Goal: Task Accomplishment & Management: Manage account settings

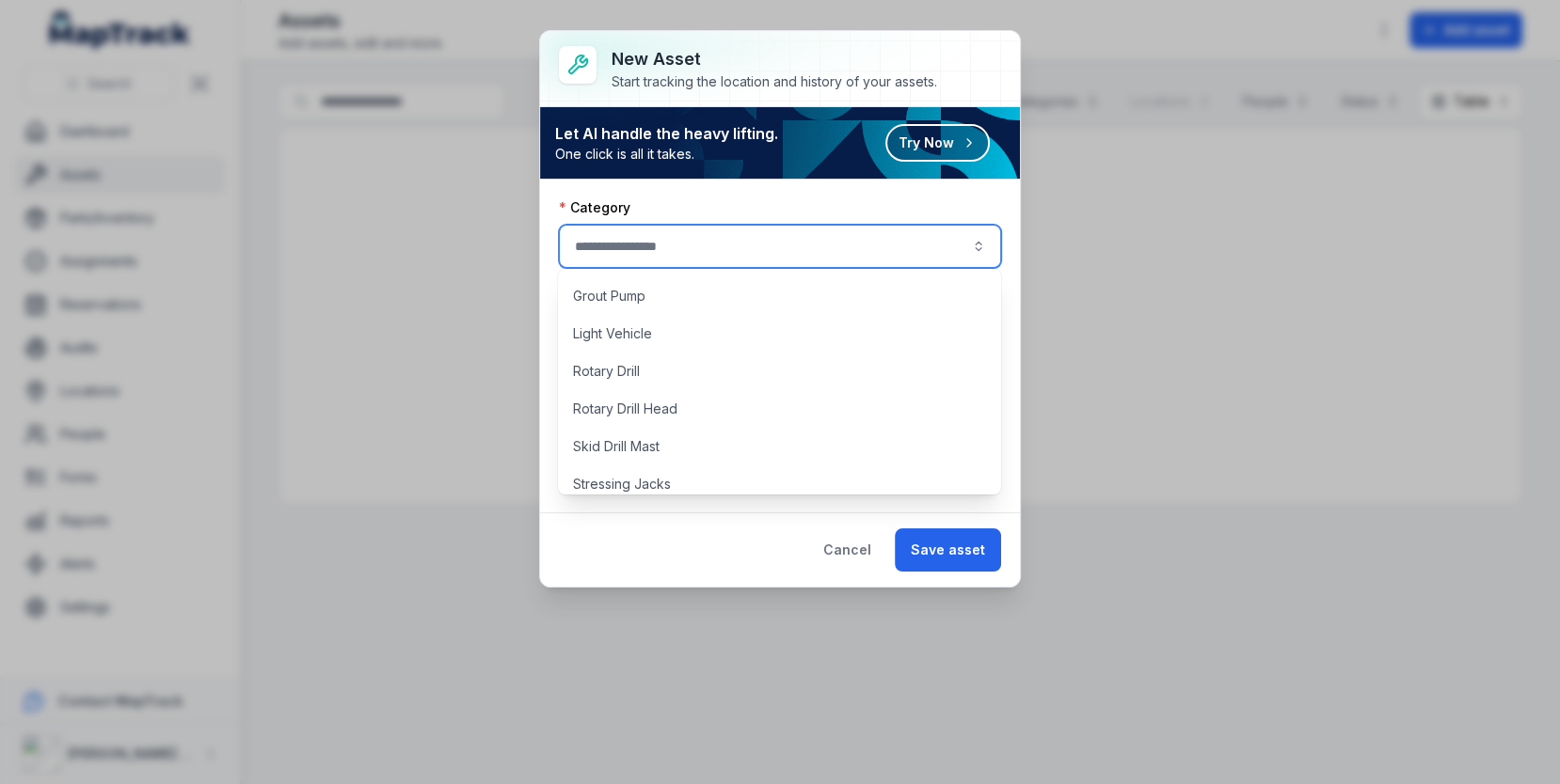
scroll to position [461, 0]
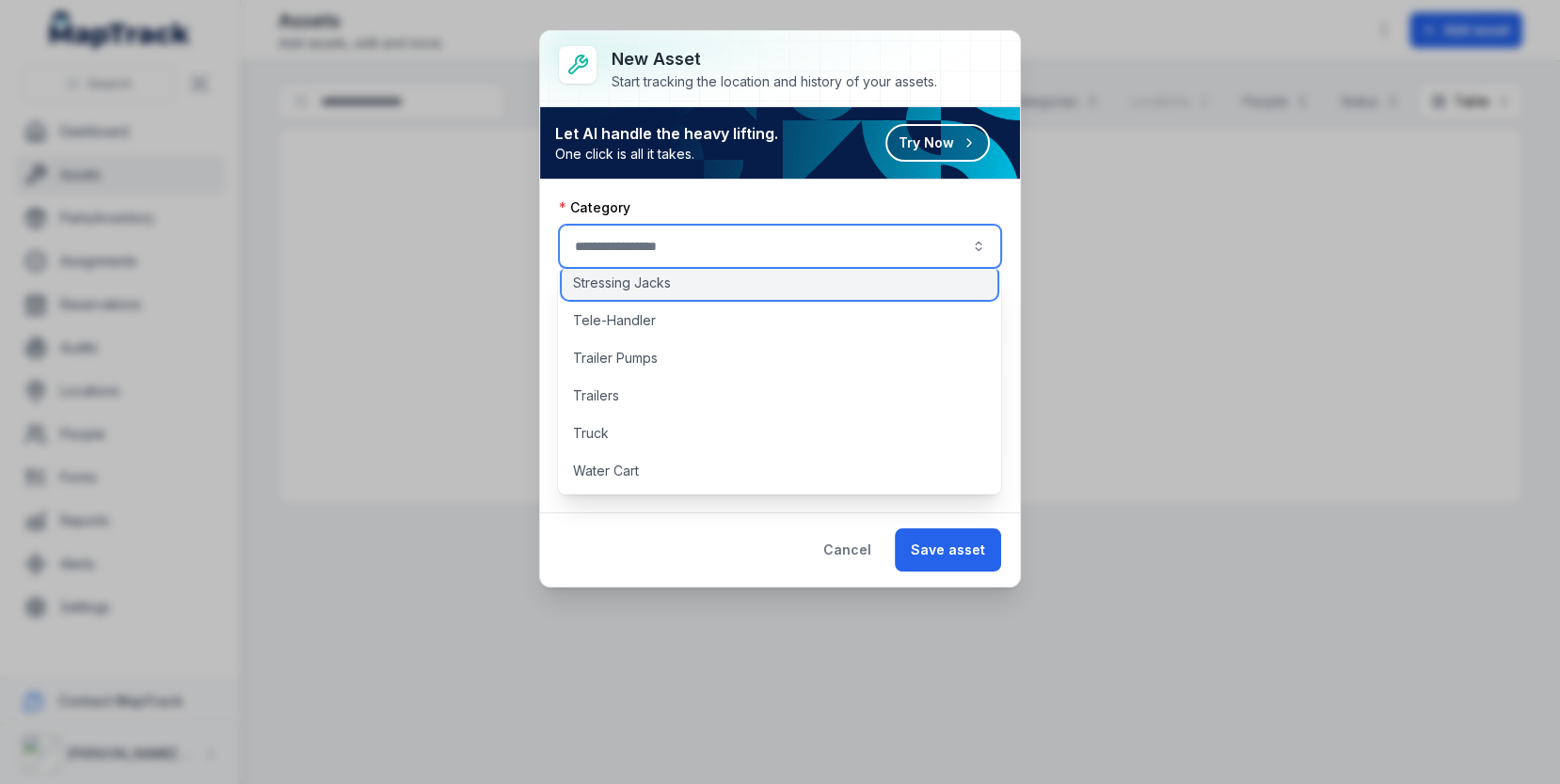
click at [793, 276] on div "Stressing Jacks" at bounding box center [779, 283] width 435 height 34
type input "**********"
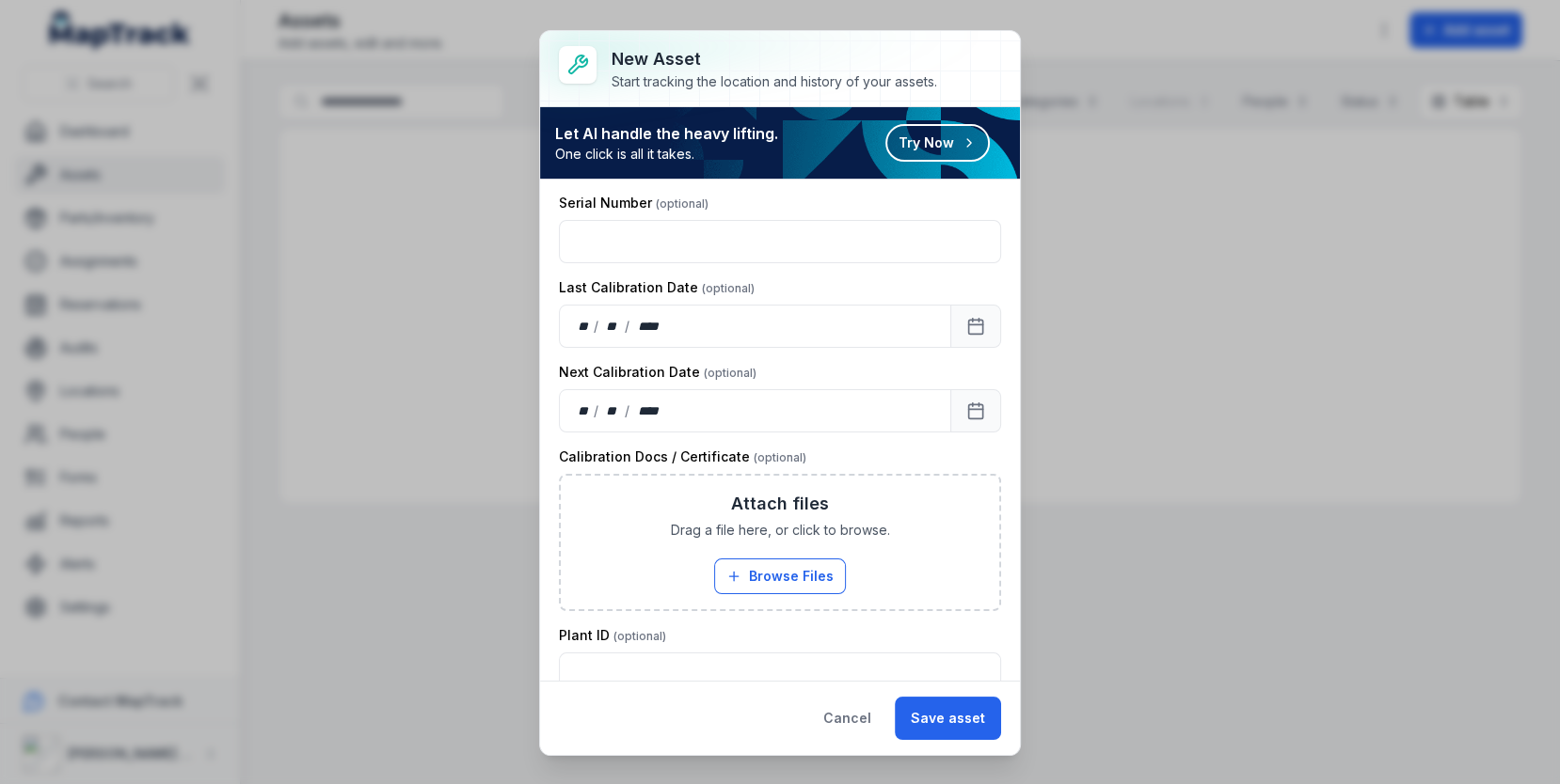
scroll to position [504, 0]
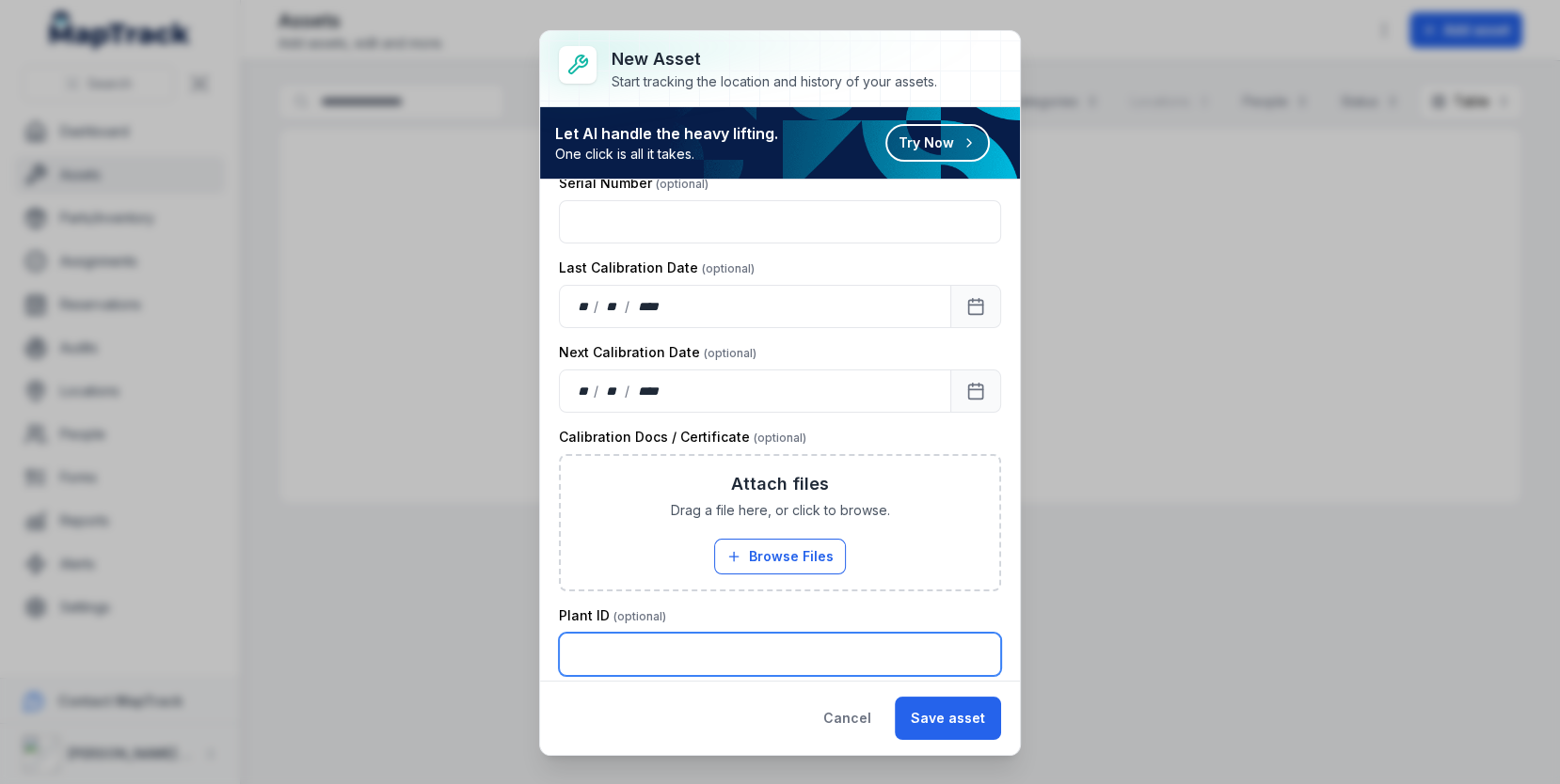
click at [686, 632] on input "text" at bounding box center [780, 654] width 442 height 43
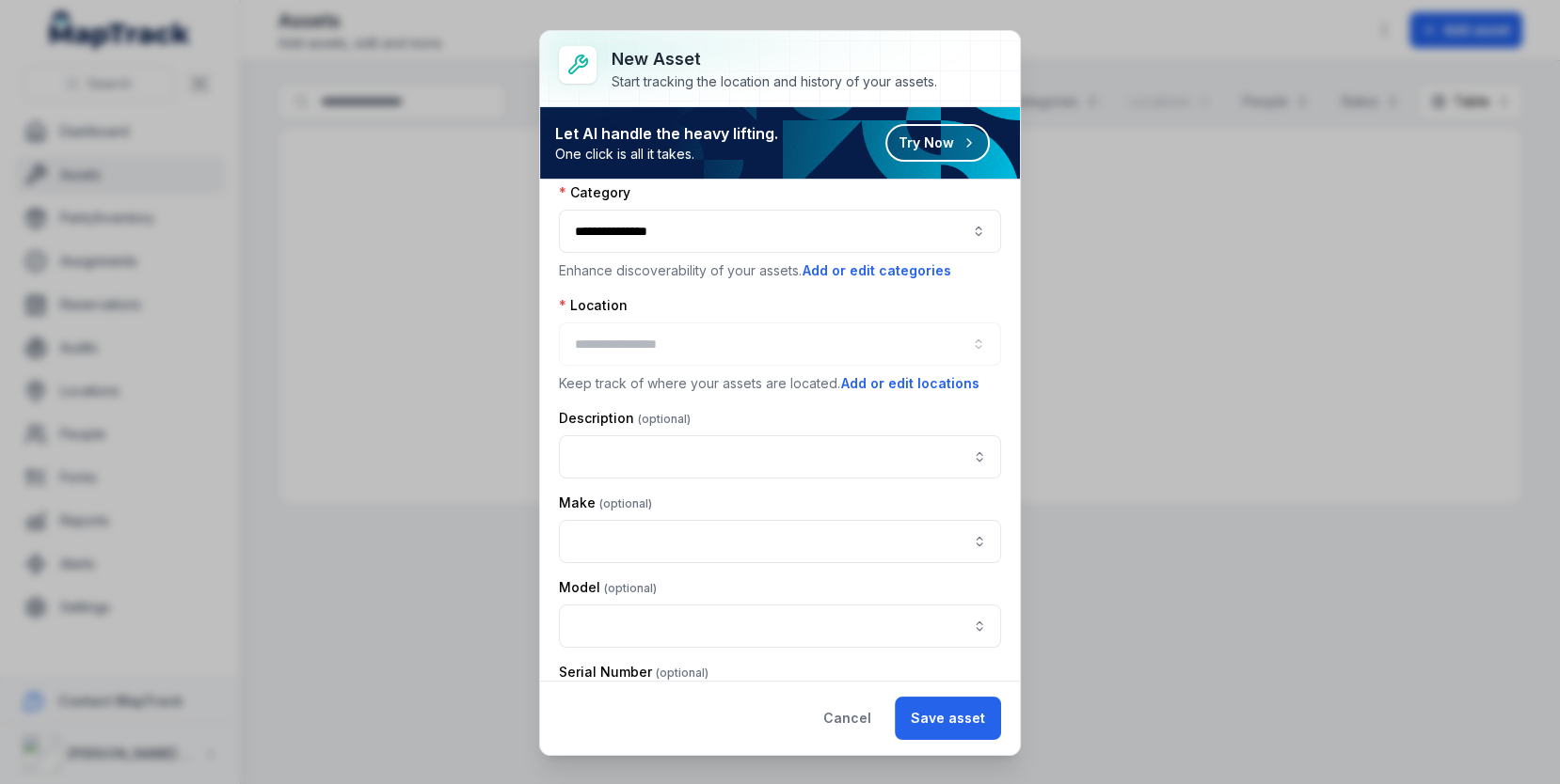
scroll to position [0, 0]
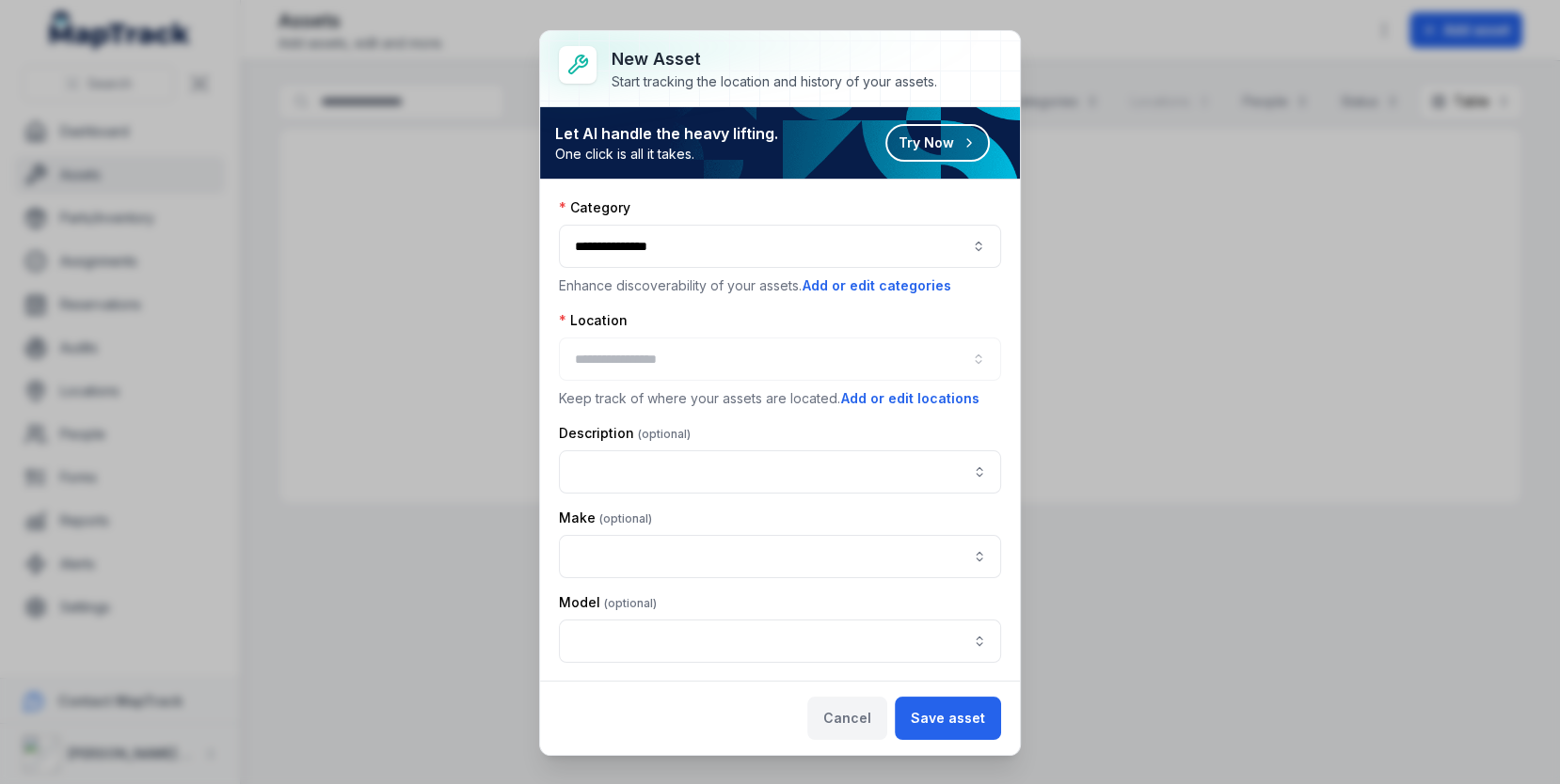
click at [877, 711] on button "Cancel" at bounding box center [847, 719] width 80 height 43
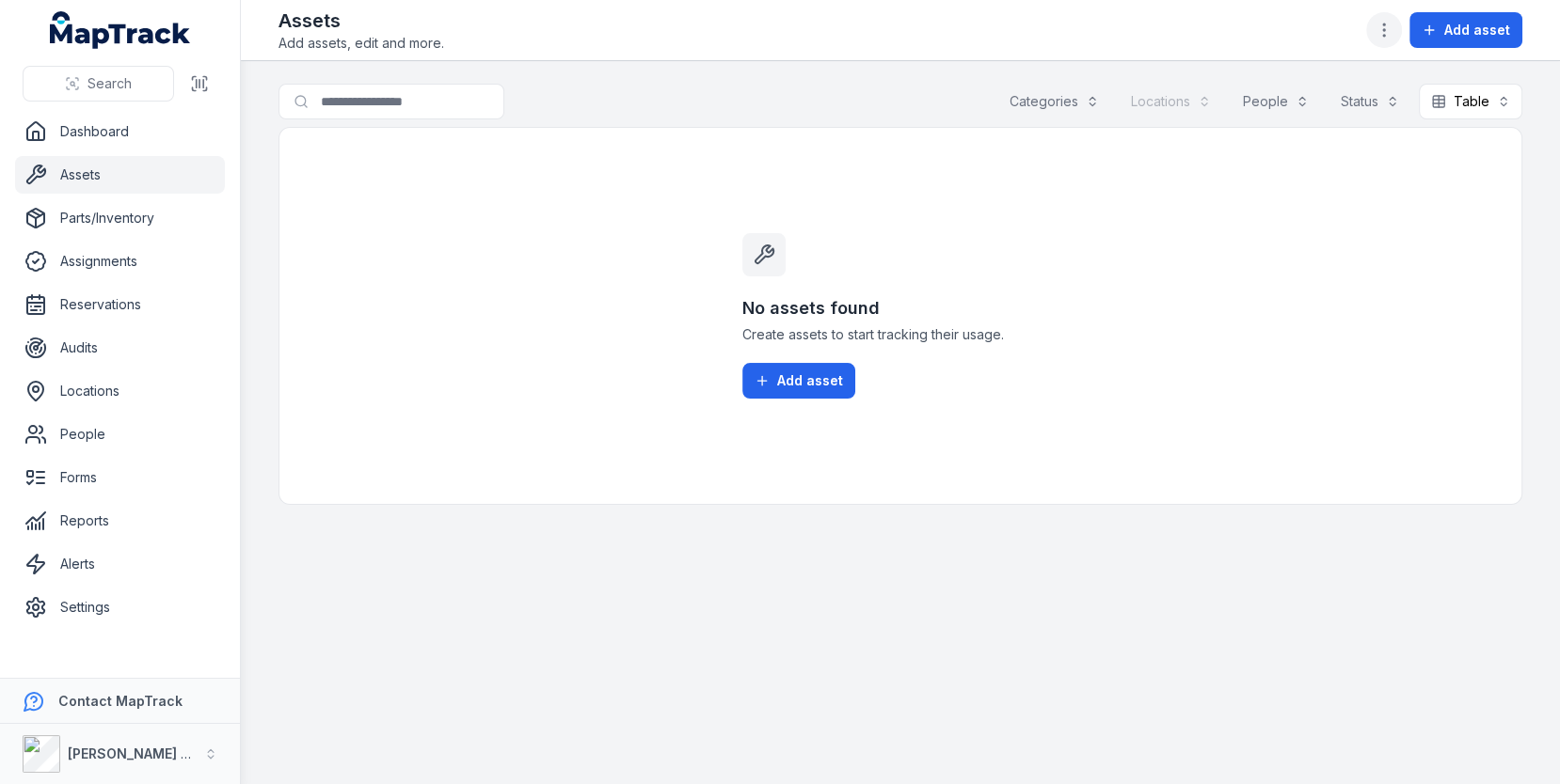
click at [1379, 37] on icon "button" at bounding box center [1384, 29] width 19 height 19
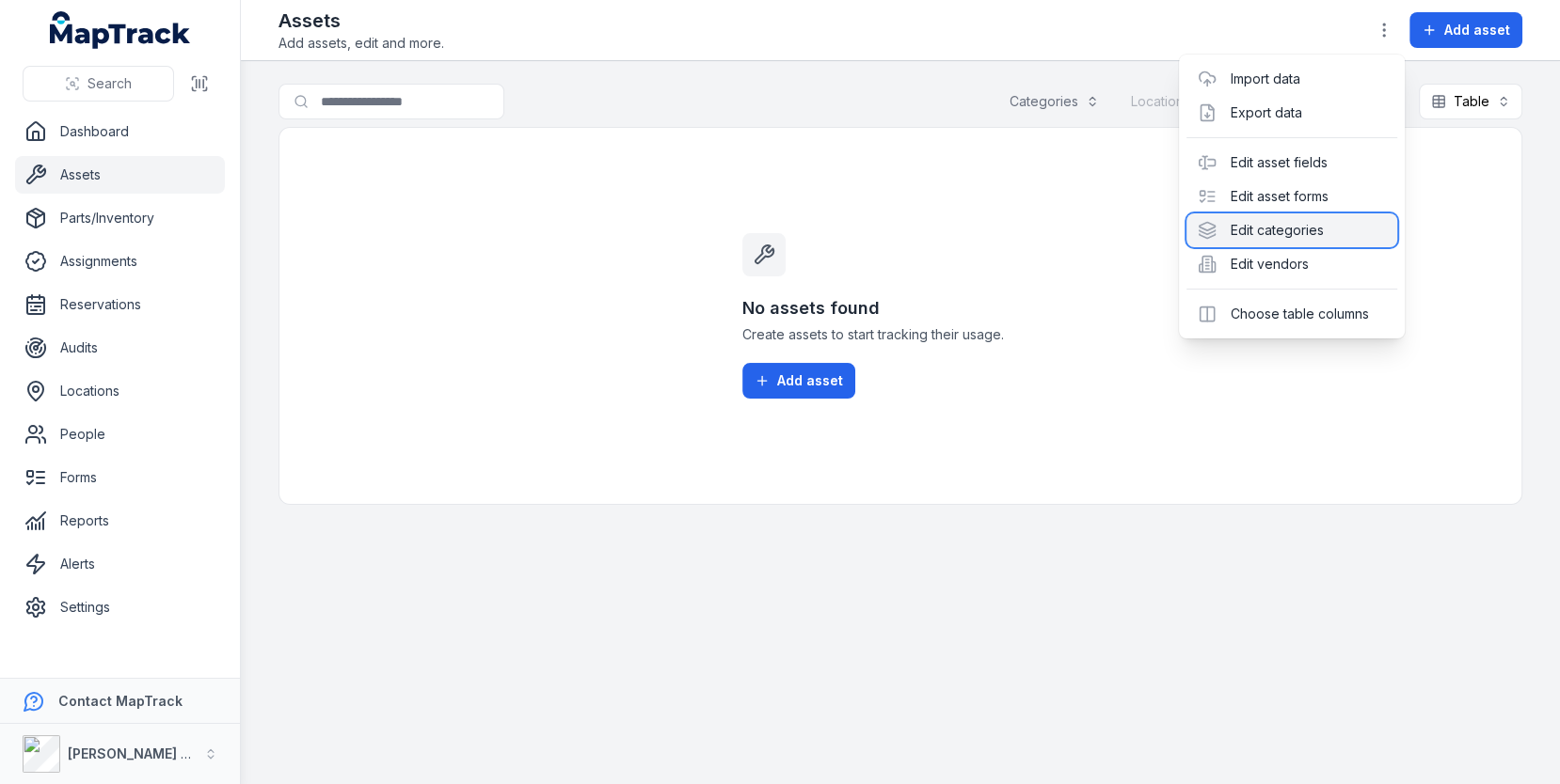
click at [1277, 226] on div "Edit categories" at bounding box center [1292, 230] width 211 height 34
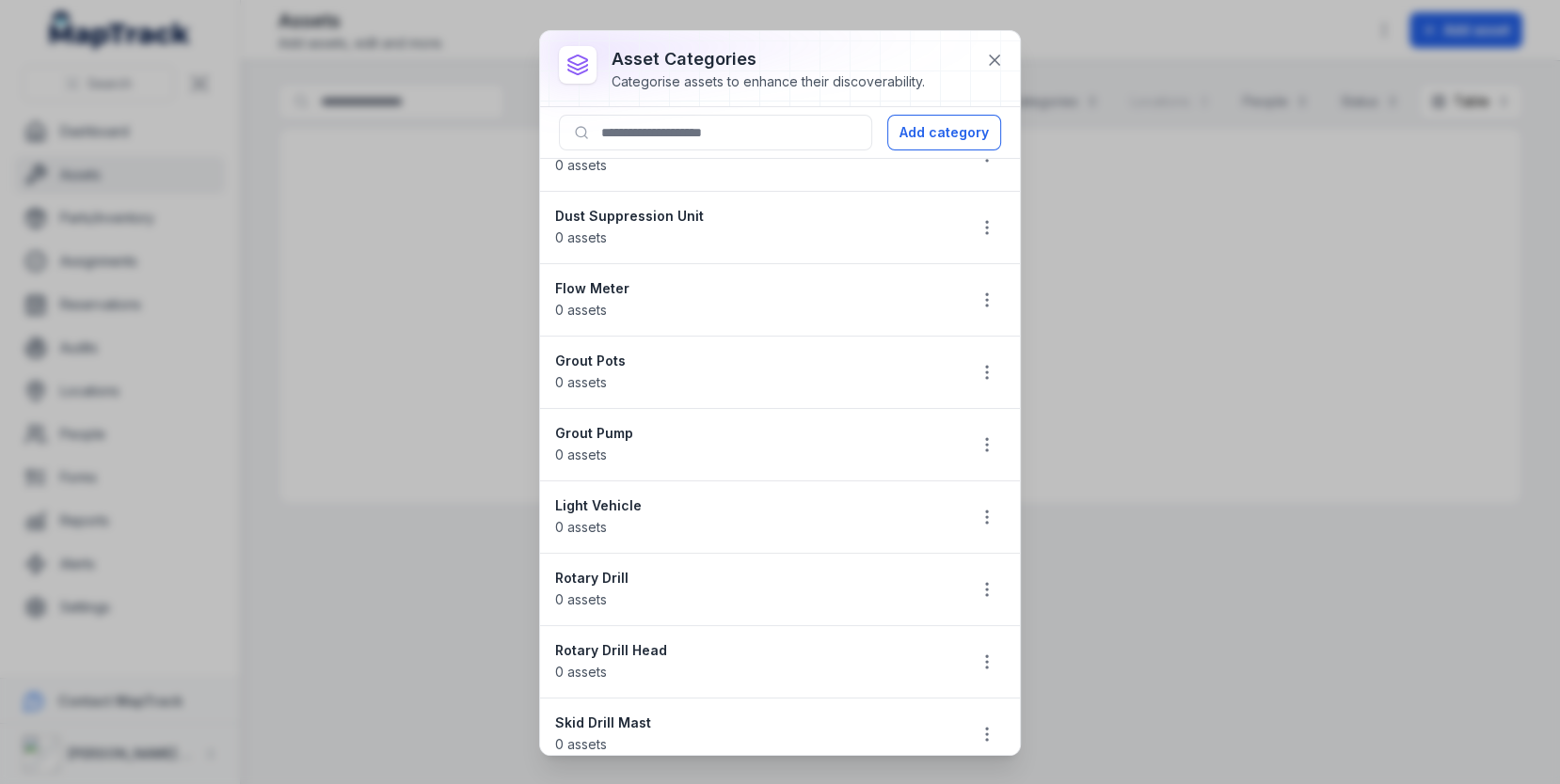
scroll to position [688, 0]
click at [978, 373] on button "button" at bounding box center [987, 374] width 36 height 36
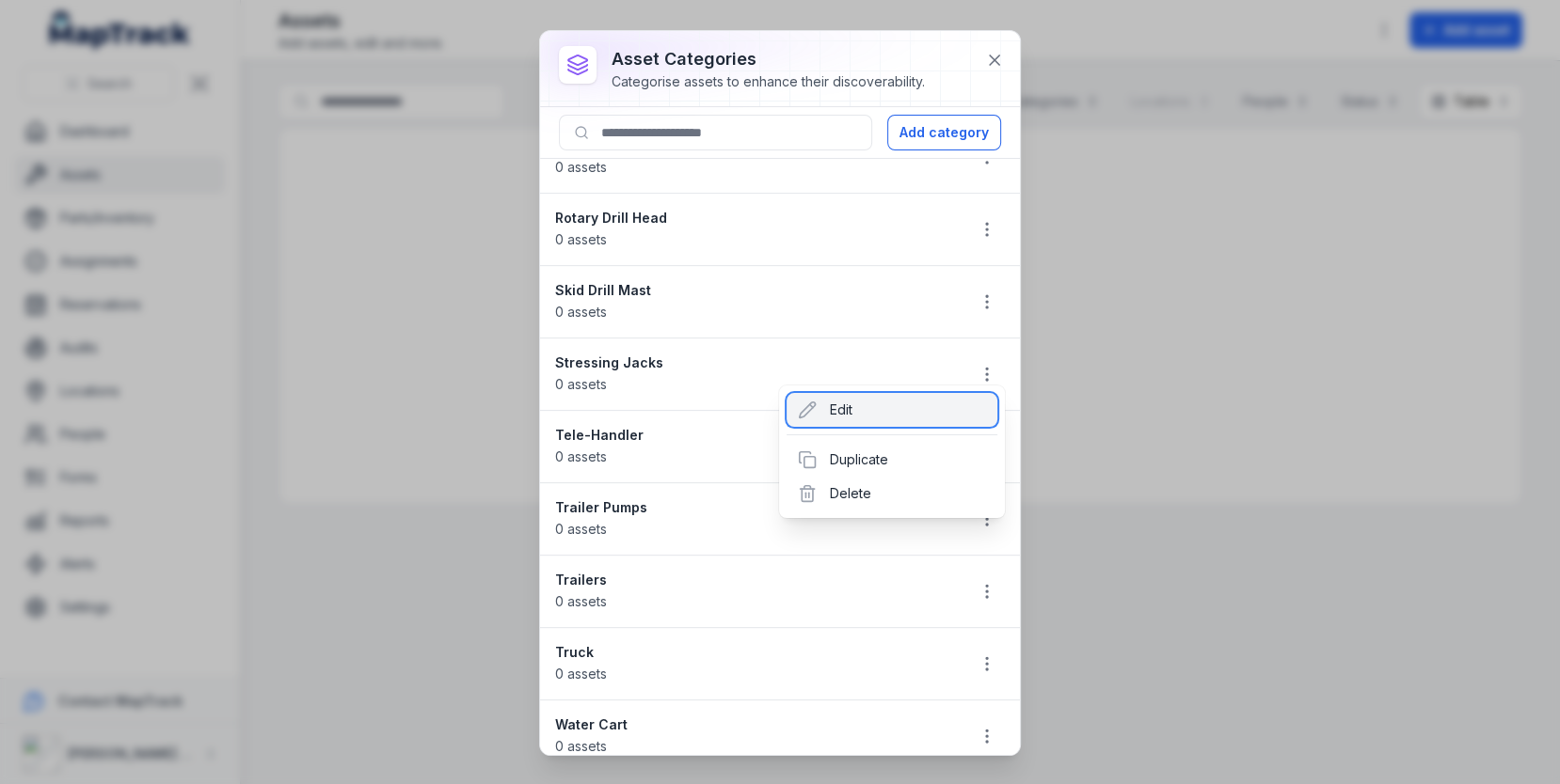
click at [876, 416] on div "Edit" at bounding box center [892, 410] width 211 height 34
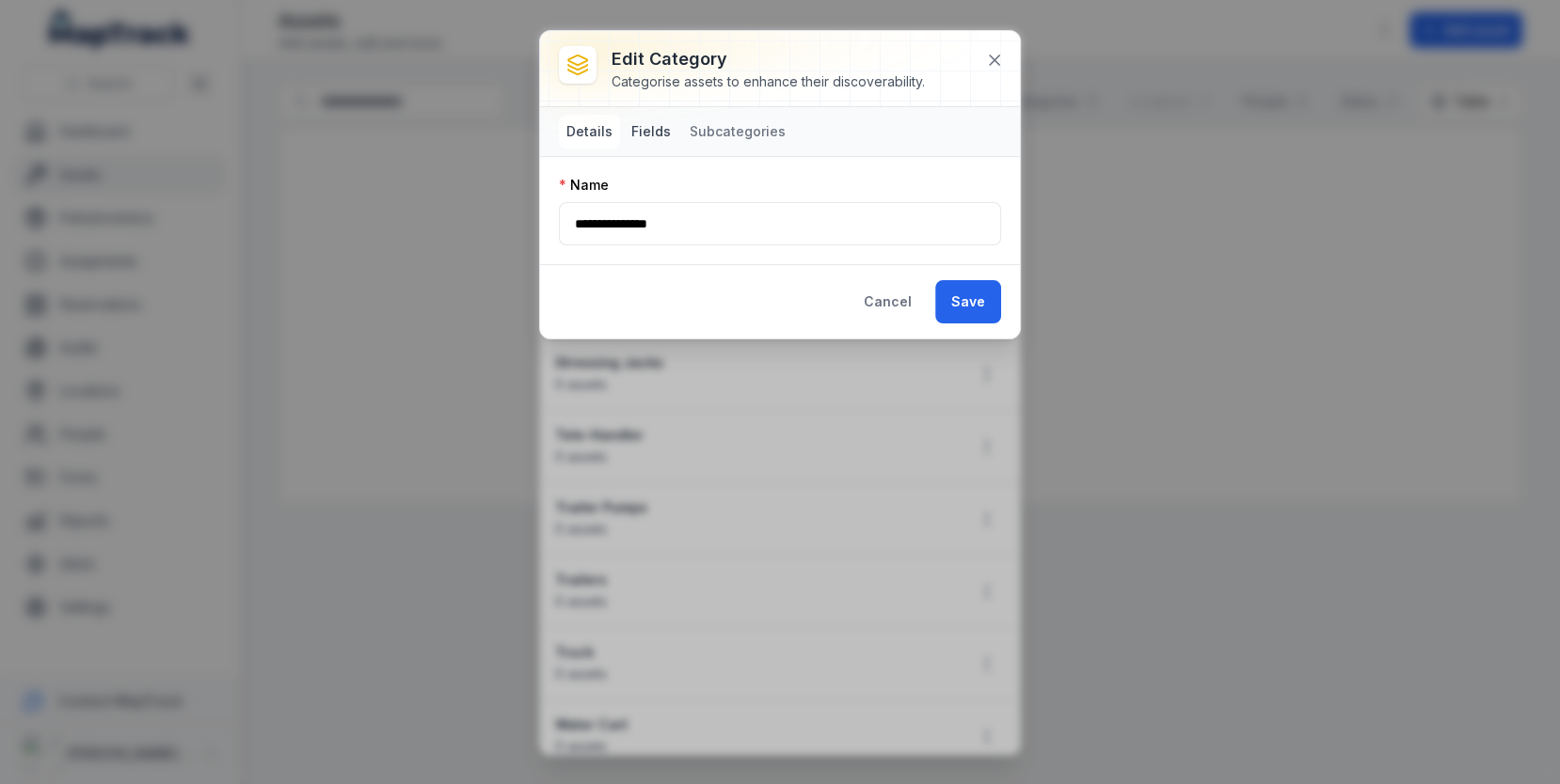
click at [658, 141] on button "Fields" at bounding box center [651, 131] width 55 height 34
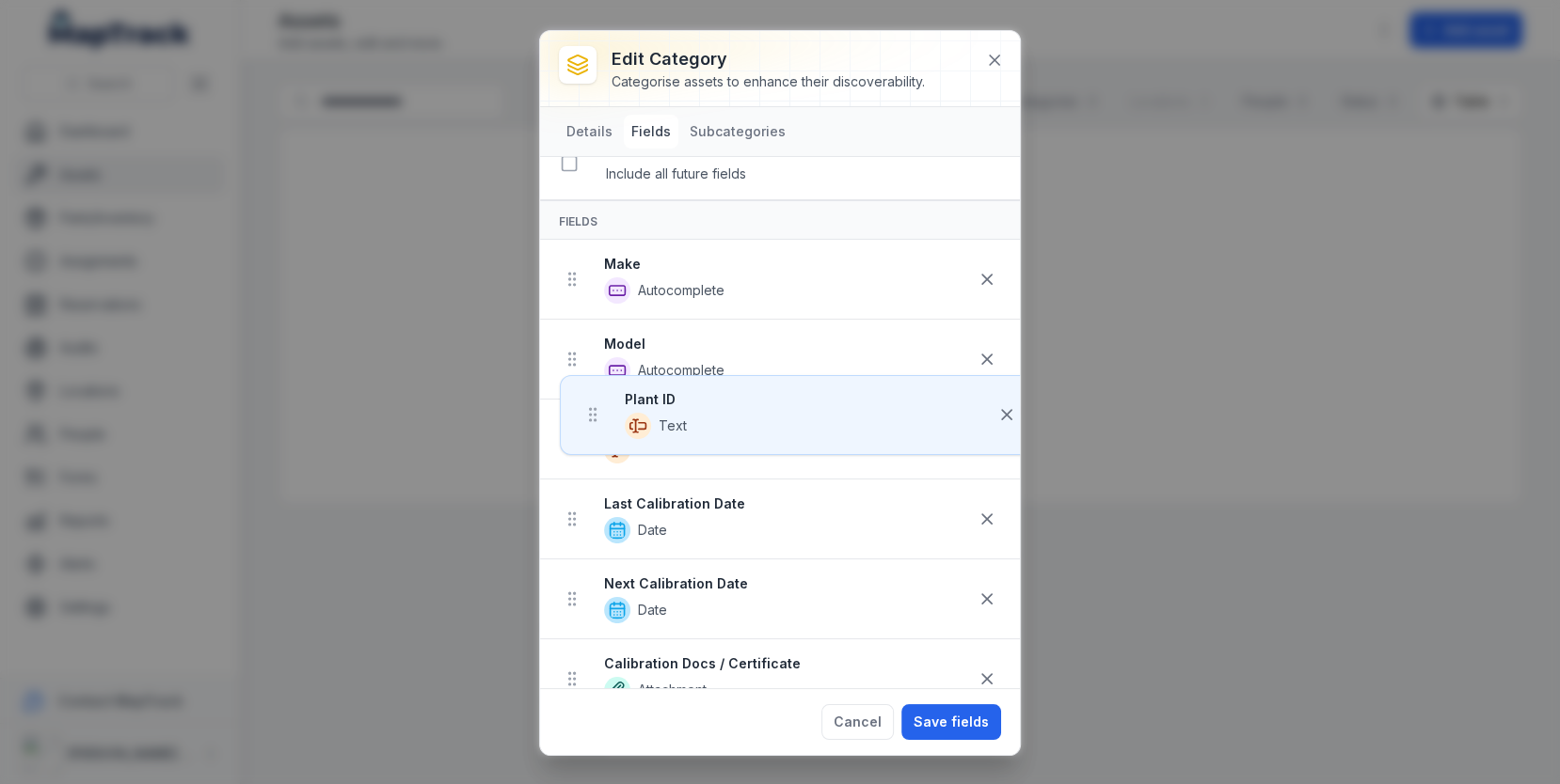
scroll to position [0, 0]
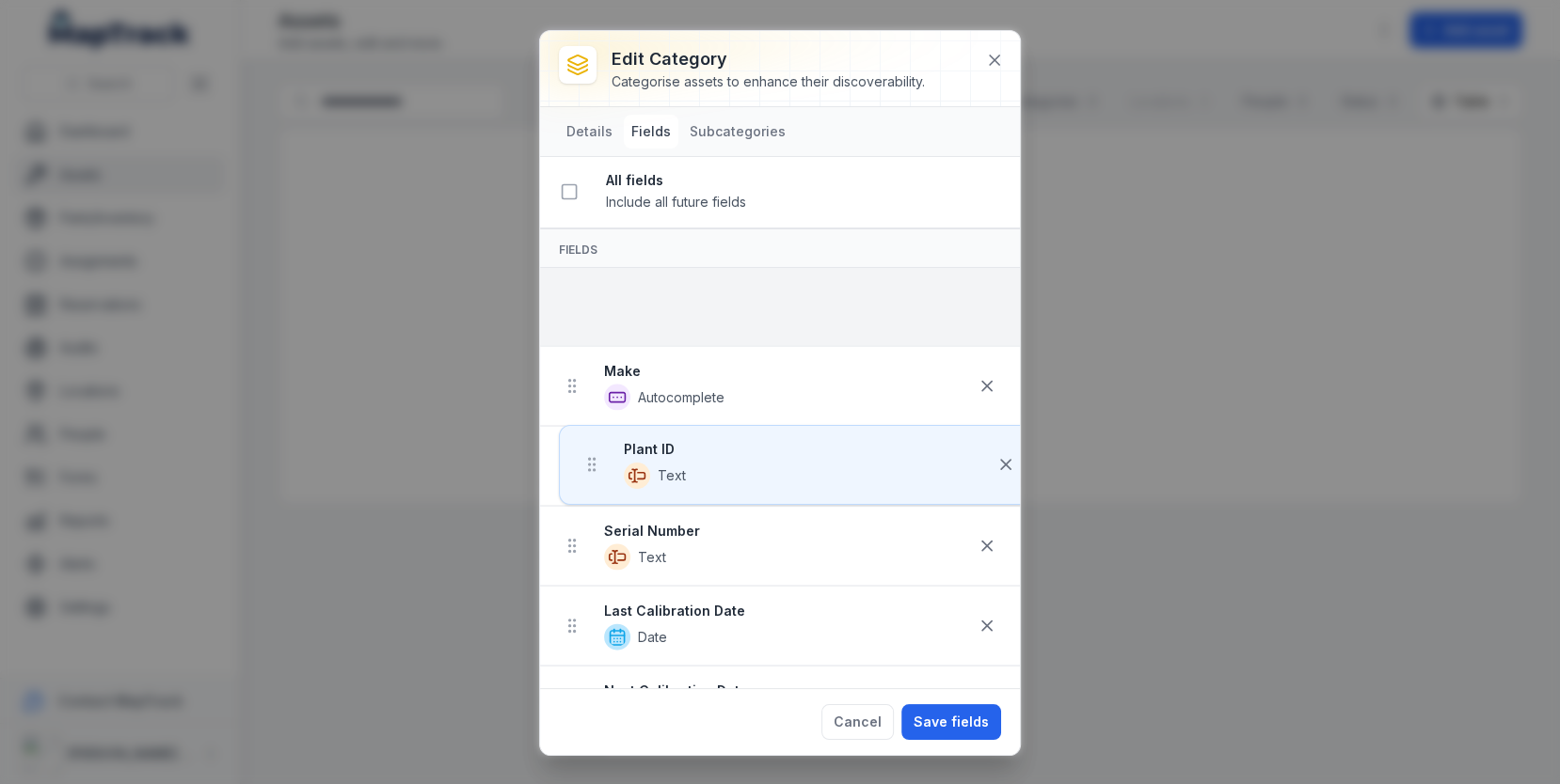
drag, startPoint x: 563, startPoint y: 579, endPoint x: 583, endPoint y: 252, distance: 327.6
click at [583, 252] on div "All fields Include all future fields Fields Make Autocomplete Model Autocomplet…" at bounding box center [780, 423] width 480 height 532
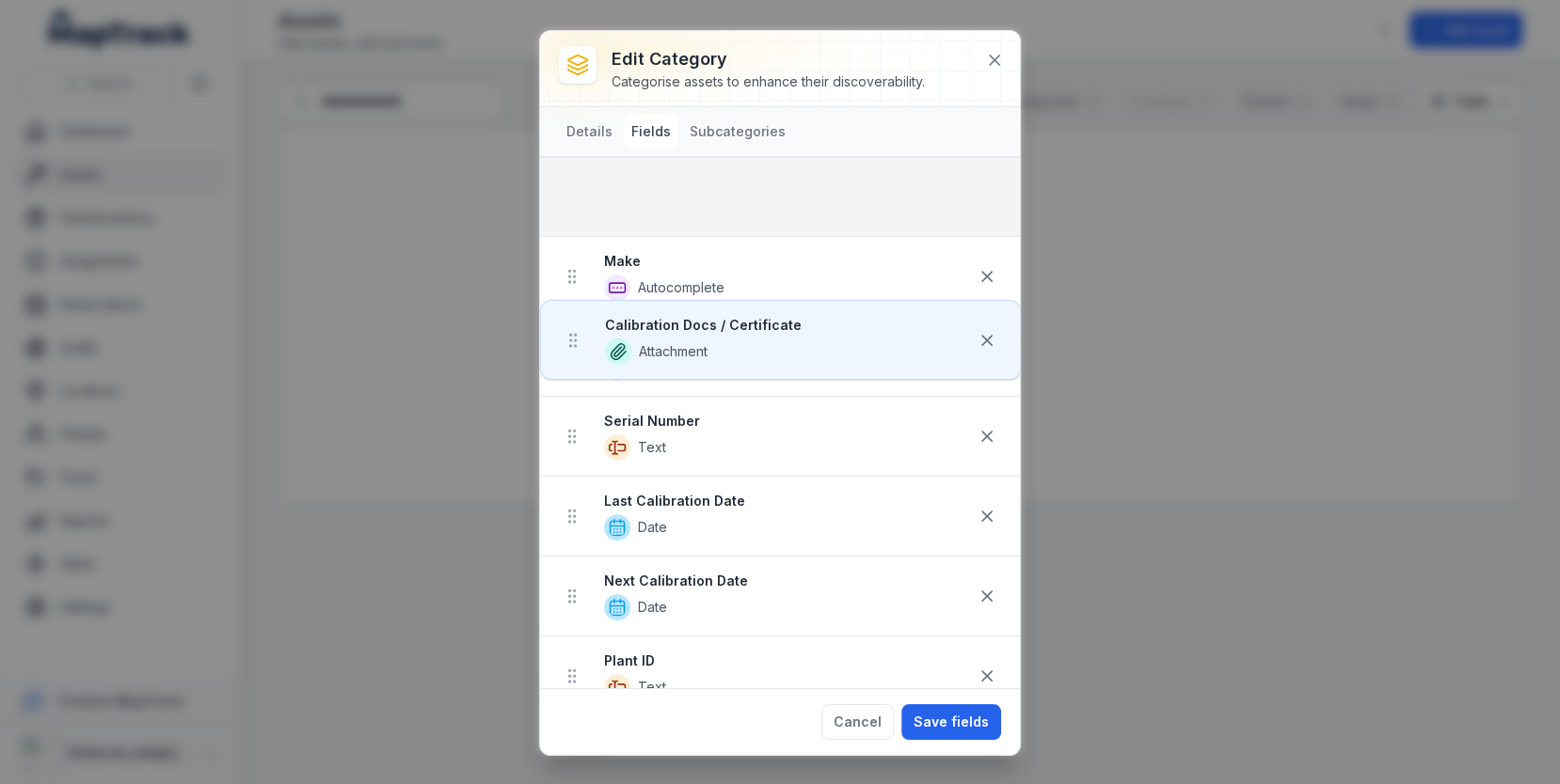
scroll to position [102, 0]
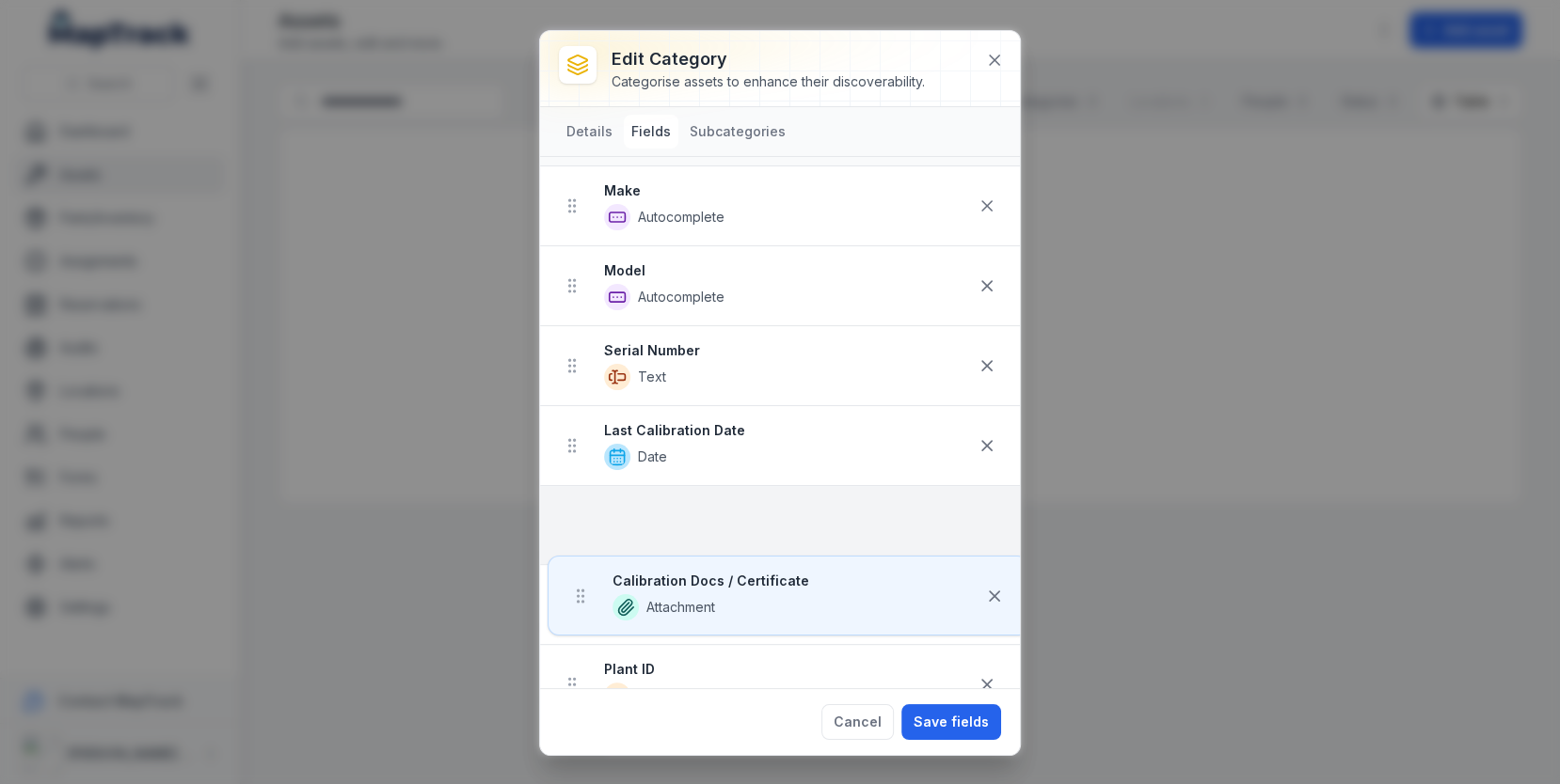
drag, startPoint x: 579, startPoint y: 186, endPoint x: 586, endPoint y: 488, distance: 302.1
click at [586, 489] on ul "Calibration Docs / Certificate Attachment Make Autocomplete Model Autocomplete …" at bounding box center [780, 445] width 480 height 558
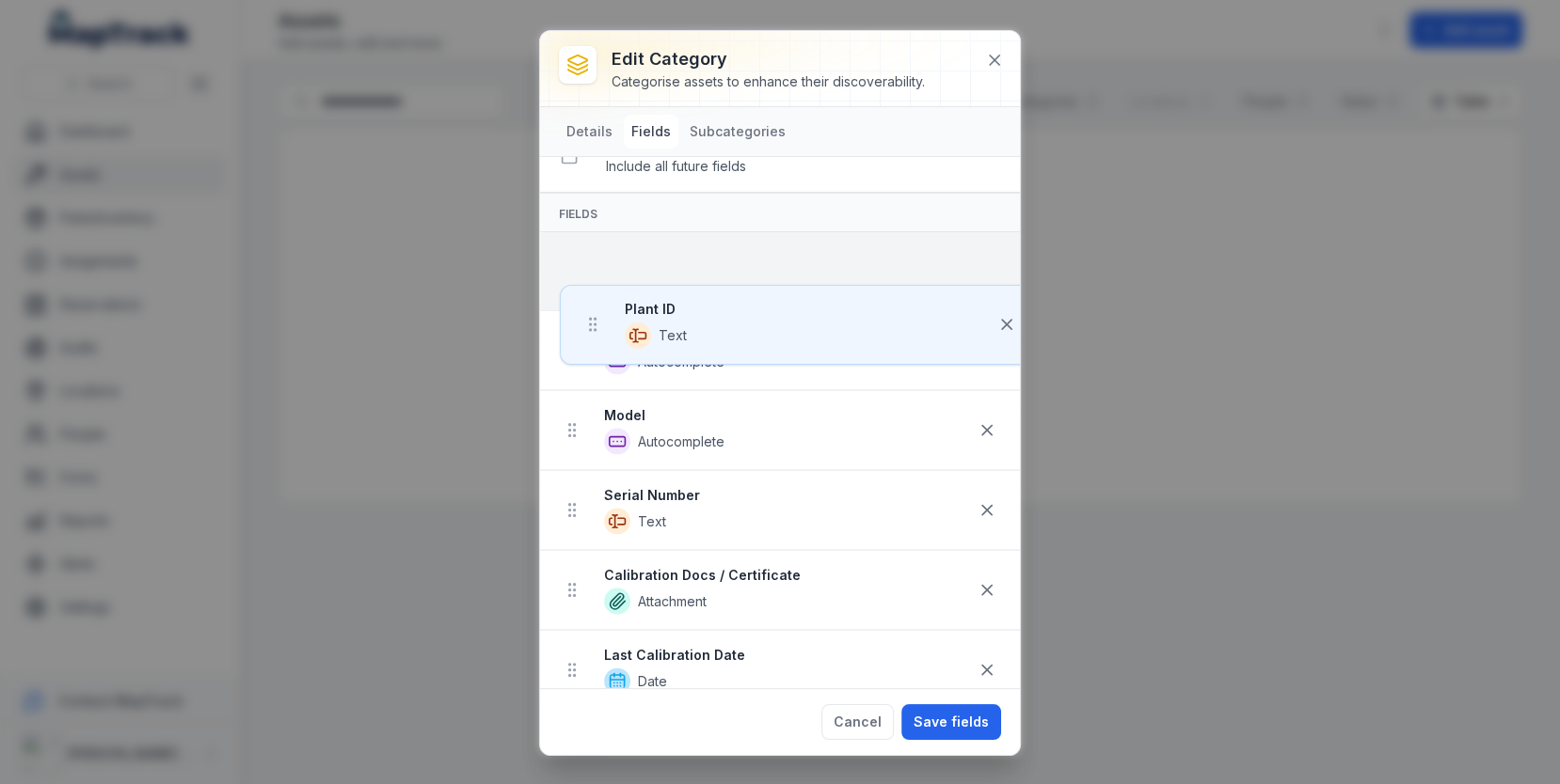
scroll to position [0, 0]
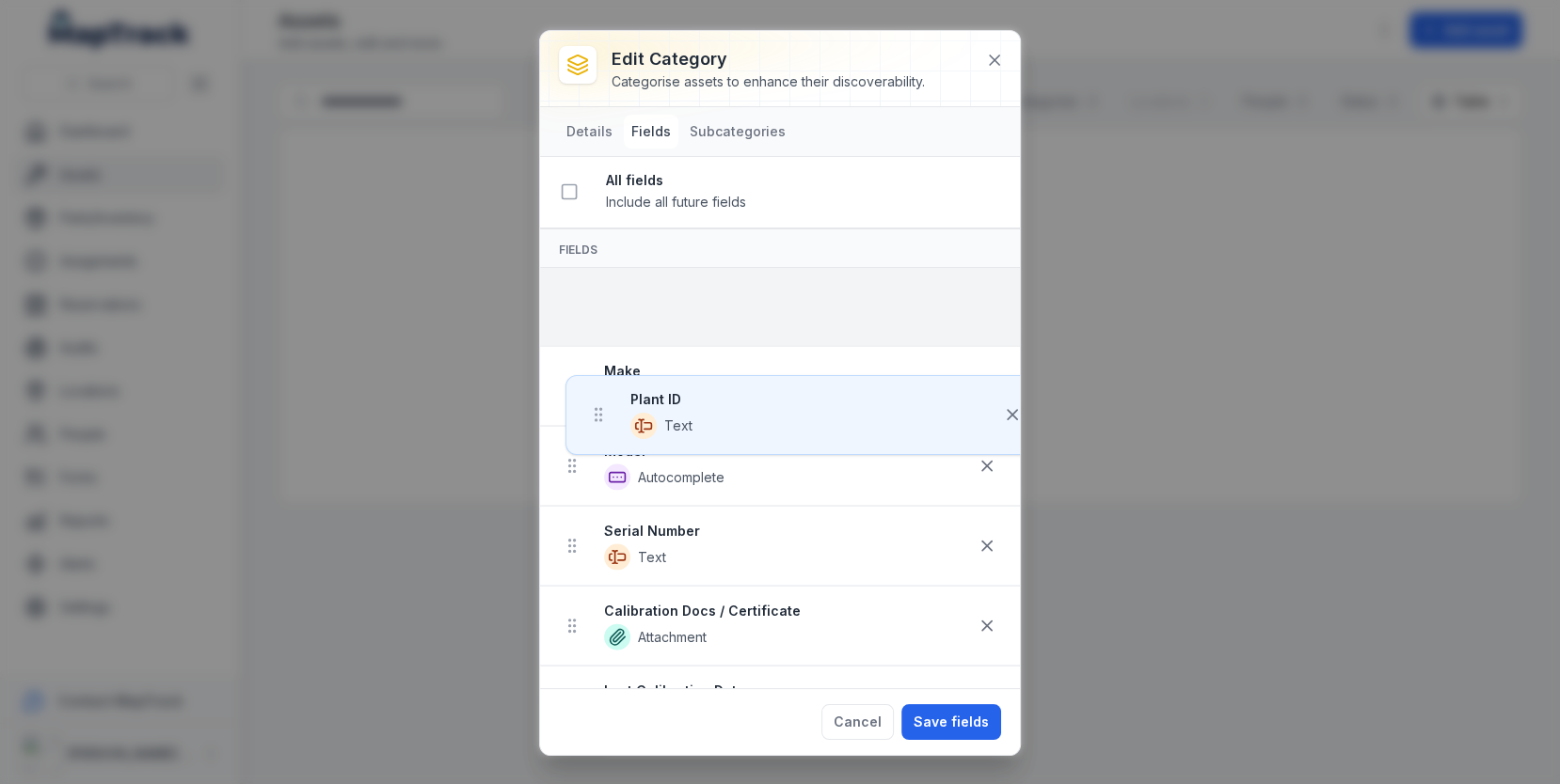
drag, startPoint x: 567, startPoint y: 674, endPoint x: 593, endPoint y: 286, distance: 388.9
click at [593, 286] on ul "Make Autocomplete Model Autocomplete Serial Number Text Calibration Docs / Cert…" at bounding box center [780, 546] width 480 height 558
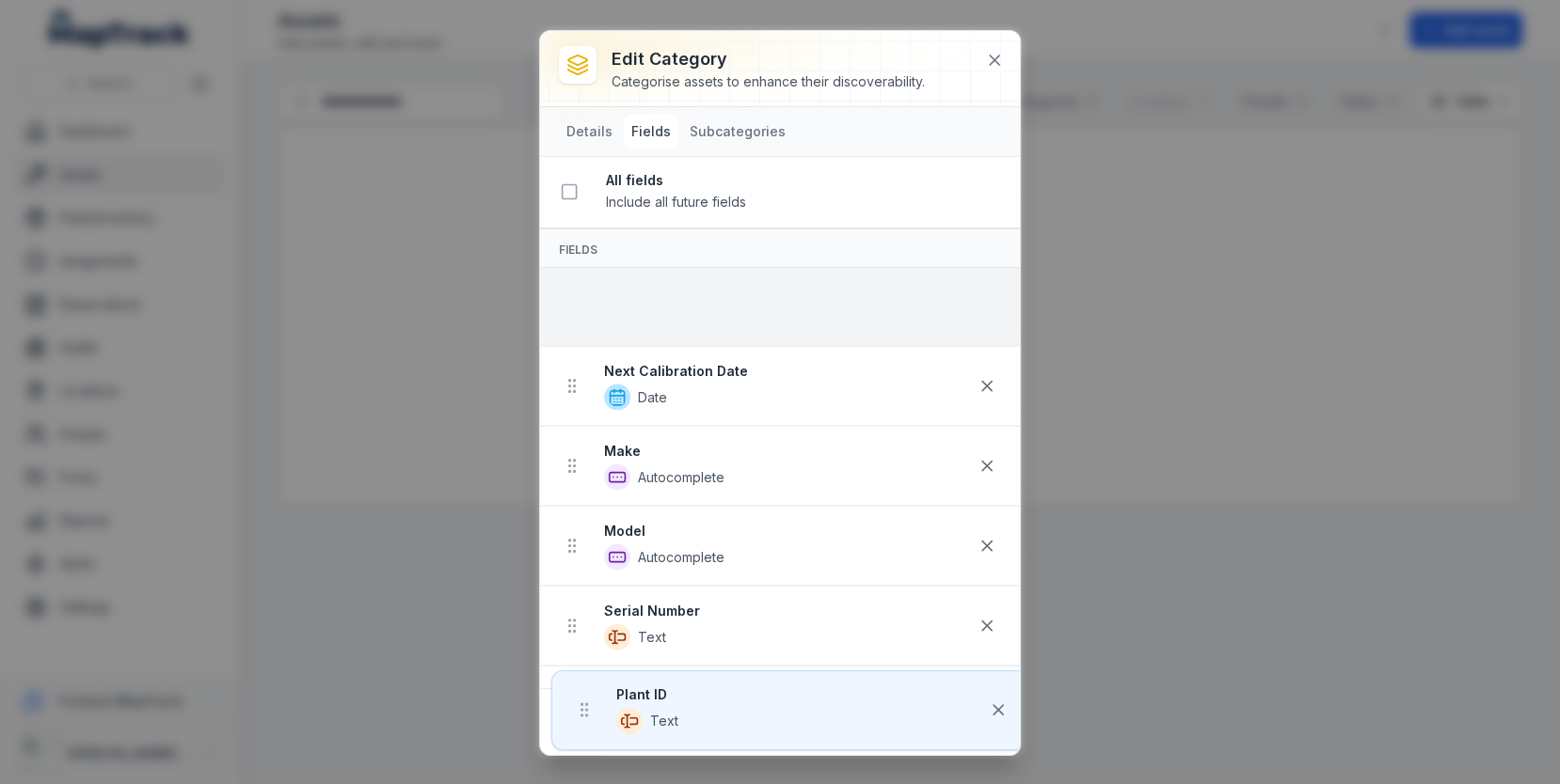
drag, startPoint x: 566, startPoint y: 337, endPoint x: 582, endPoint y: 278, distance: 61.1
click at [582, 278] on ul "Next Calibration Date Date Make Autocomplete Model Autocomplete Serial Number T…" at bounding box center [780, 546] width 480 height 558
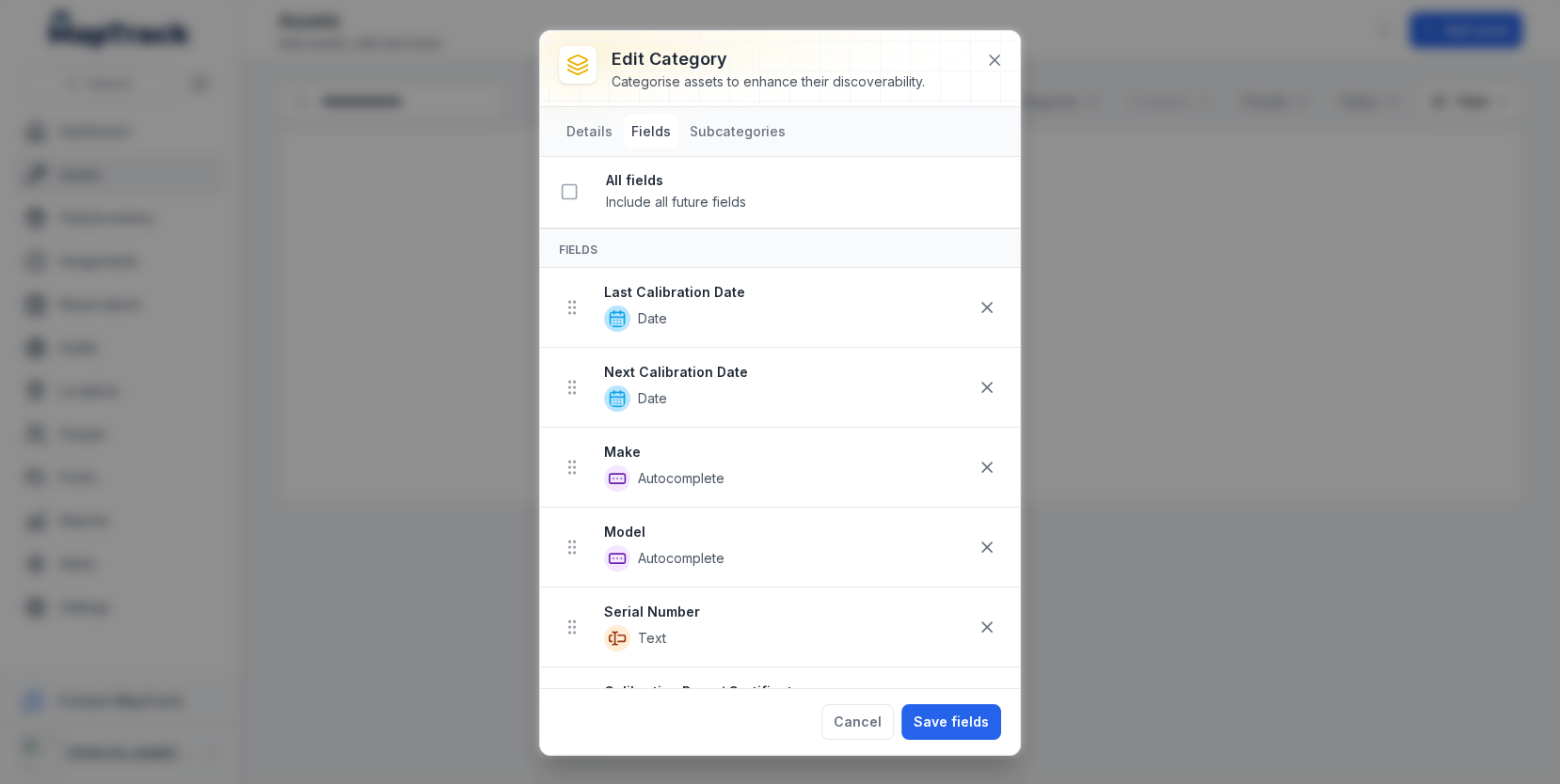
scroll to position [128, 0]
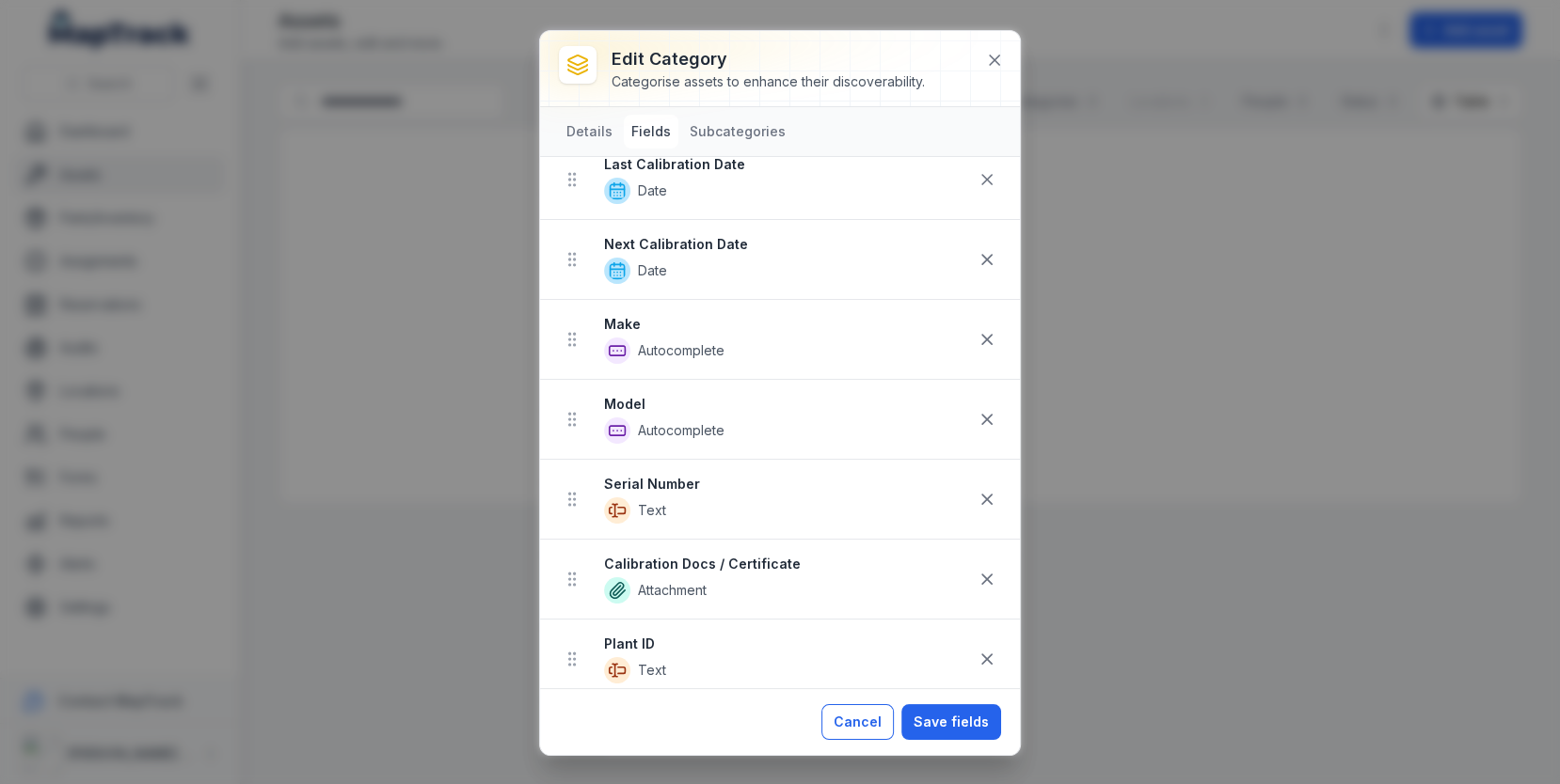
click at [866, 722] on button "Cancel" at bounding box center [858, 722] width 72 height 36
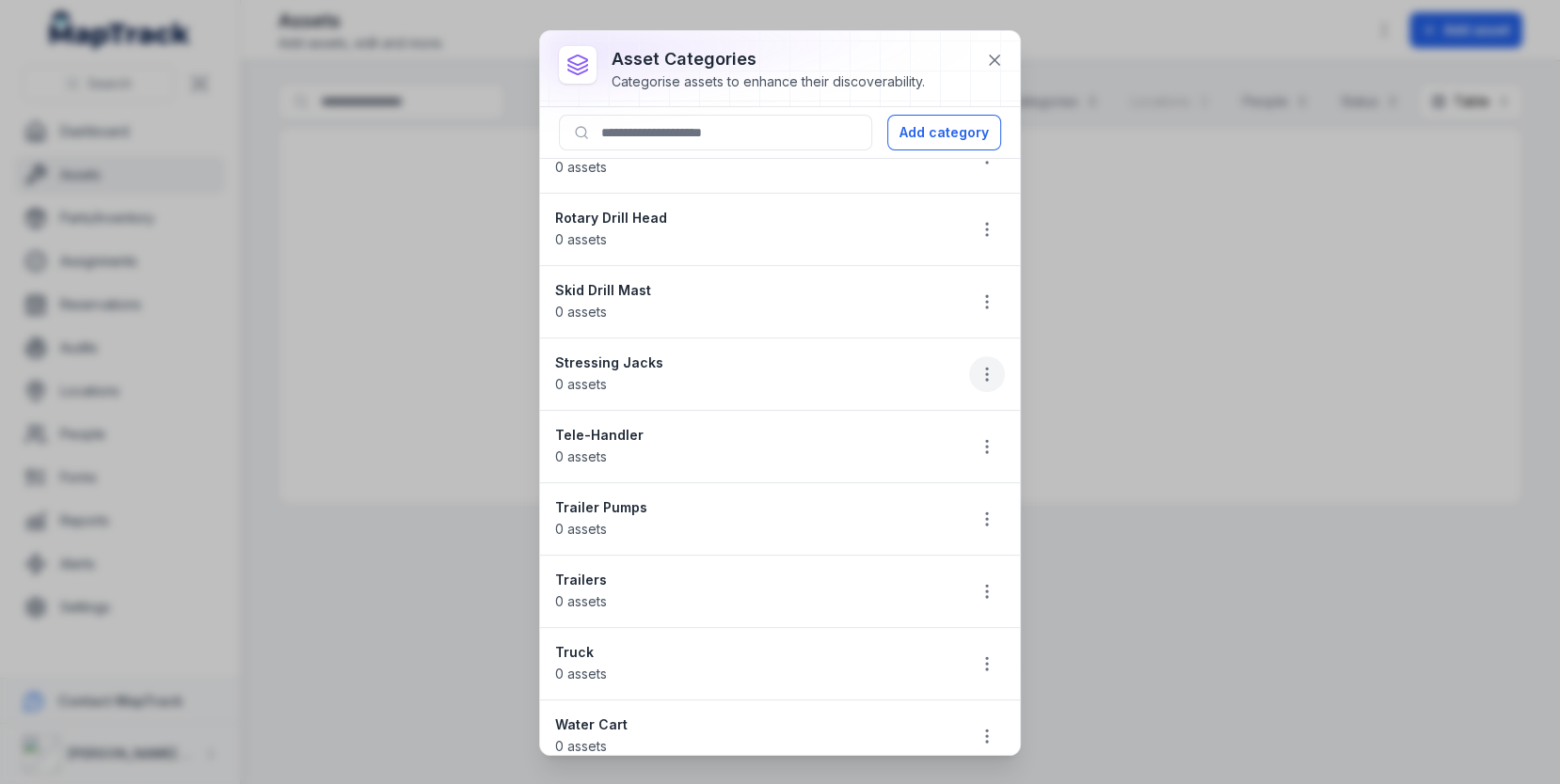
click at [992, 369] on icon "button" at bounding box center [987, 373] width 19 height 19
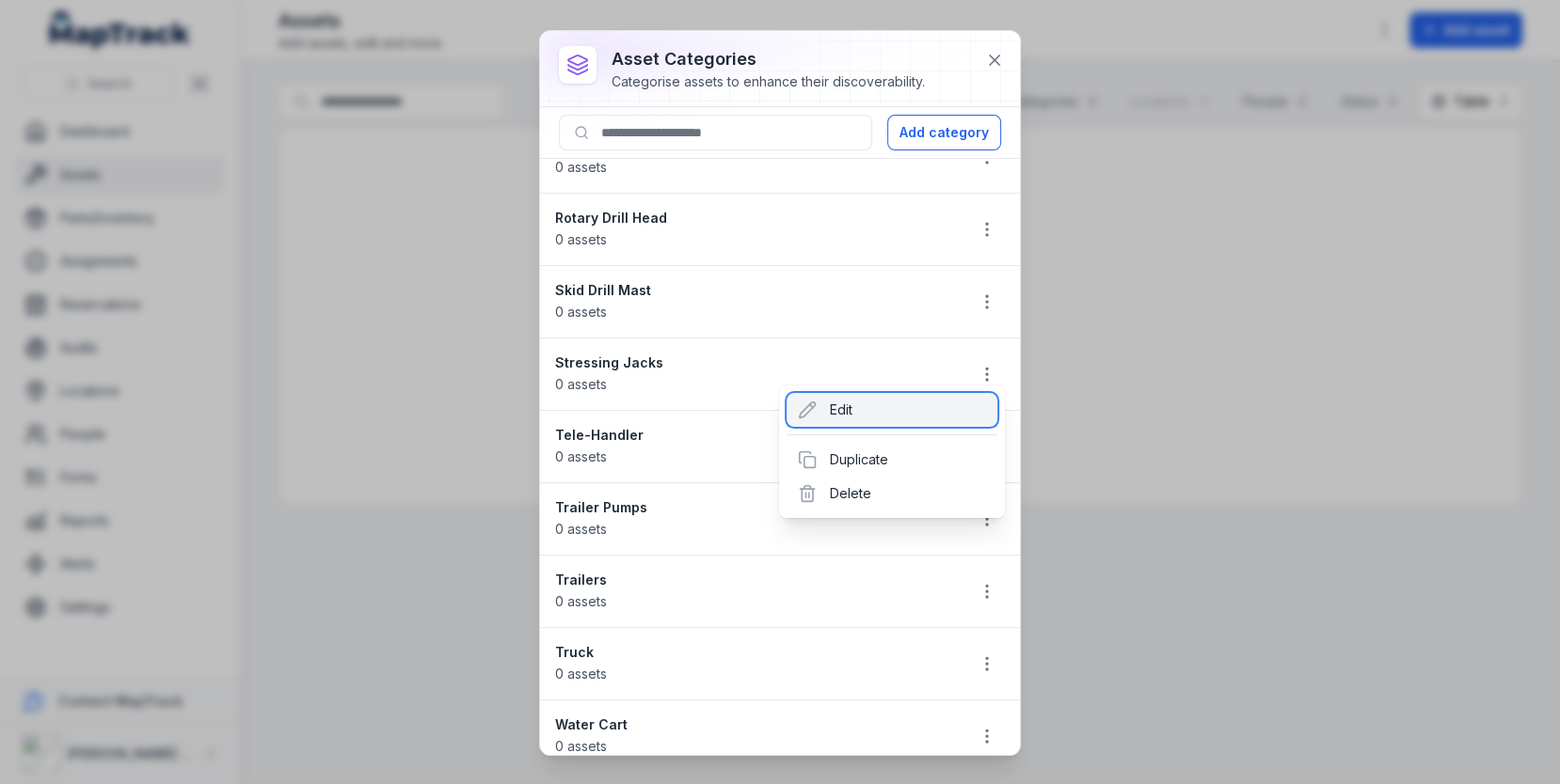
click at [915, 406] on div "Edit" at bounding box center [892, 410] width 211 height 34
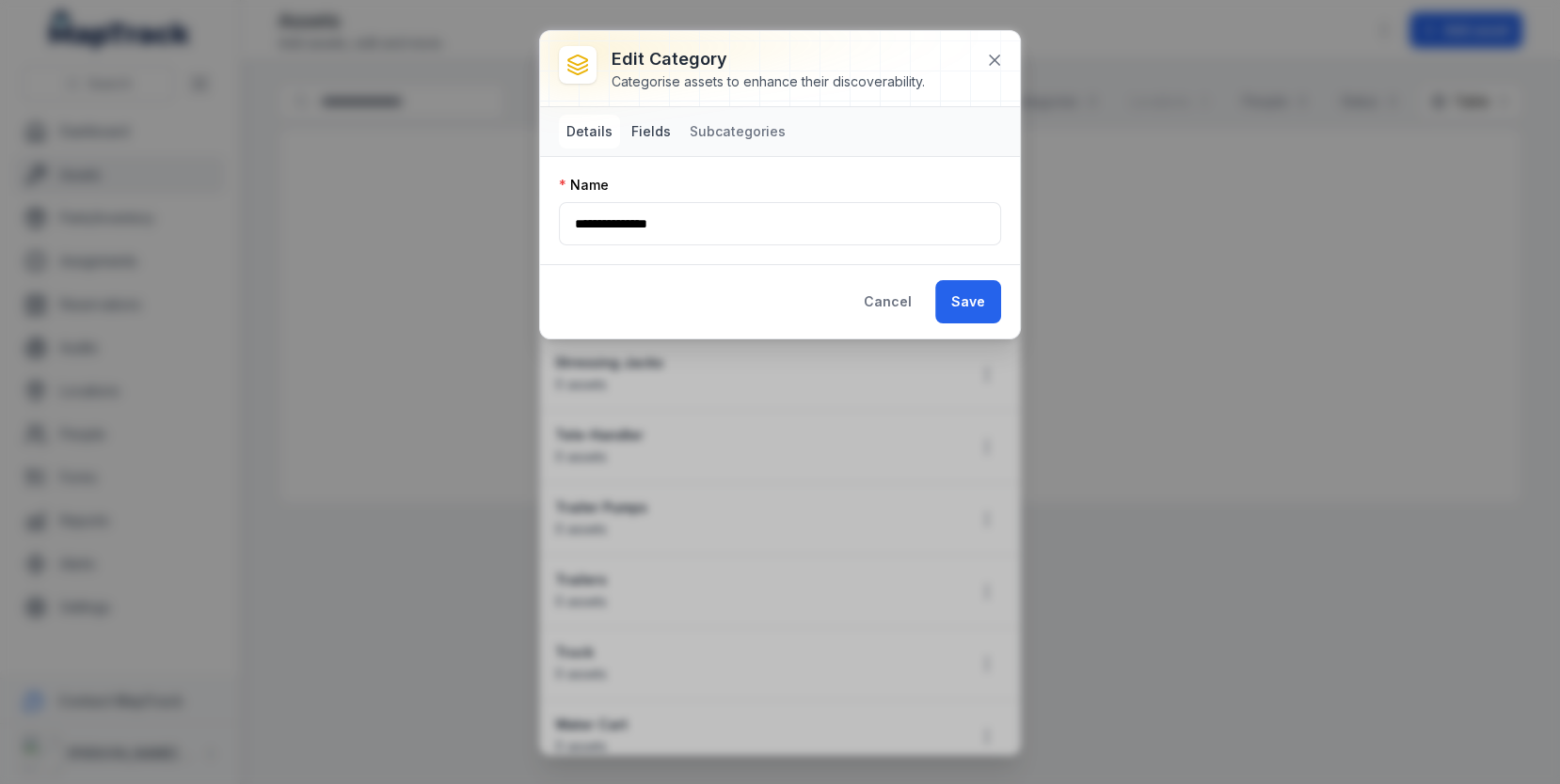
click at [662, 136] on button "Fields" at bounding box center [651, 131] width 55 height 34
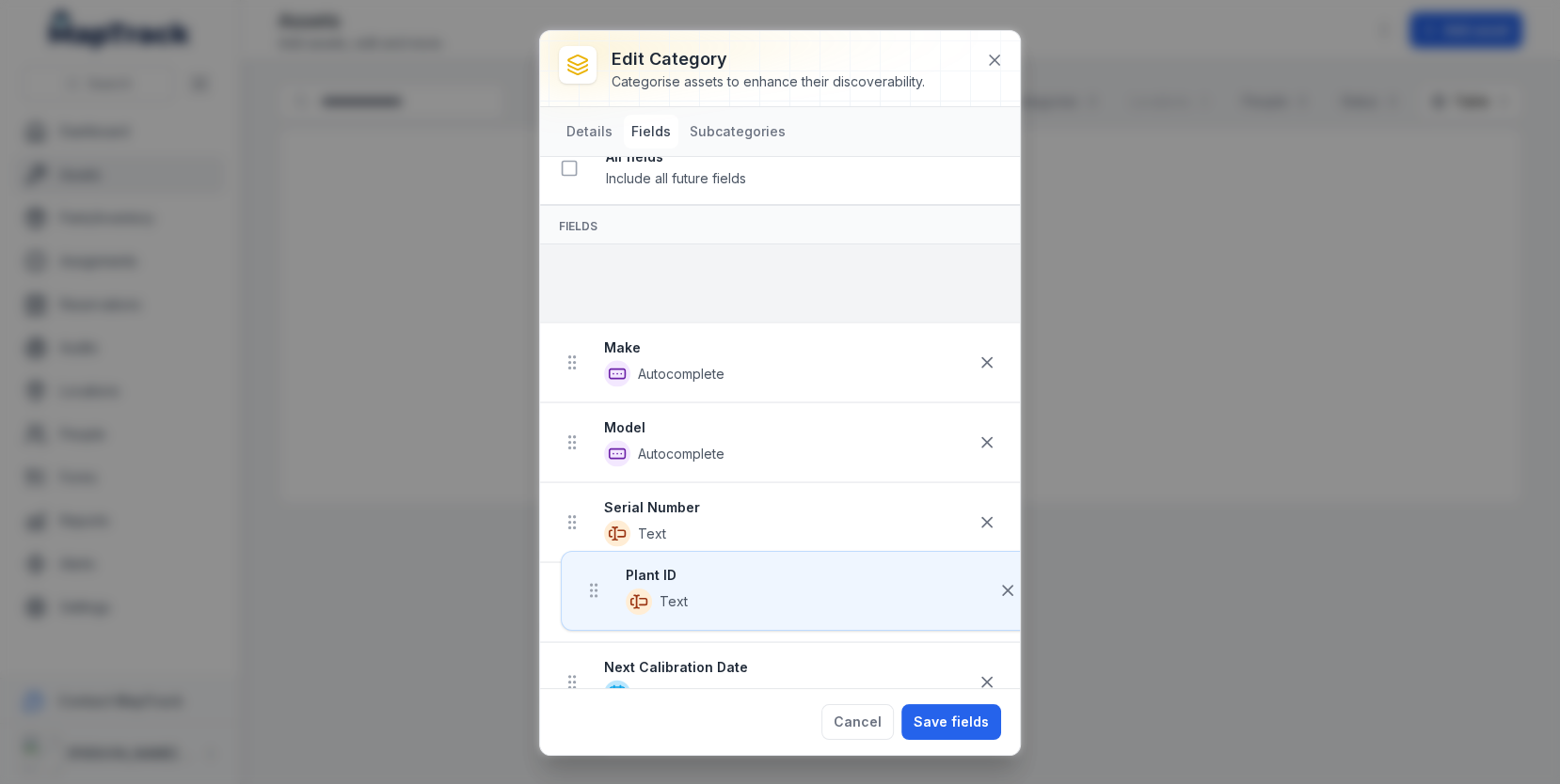
scroll to position [0, 0]
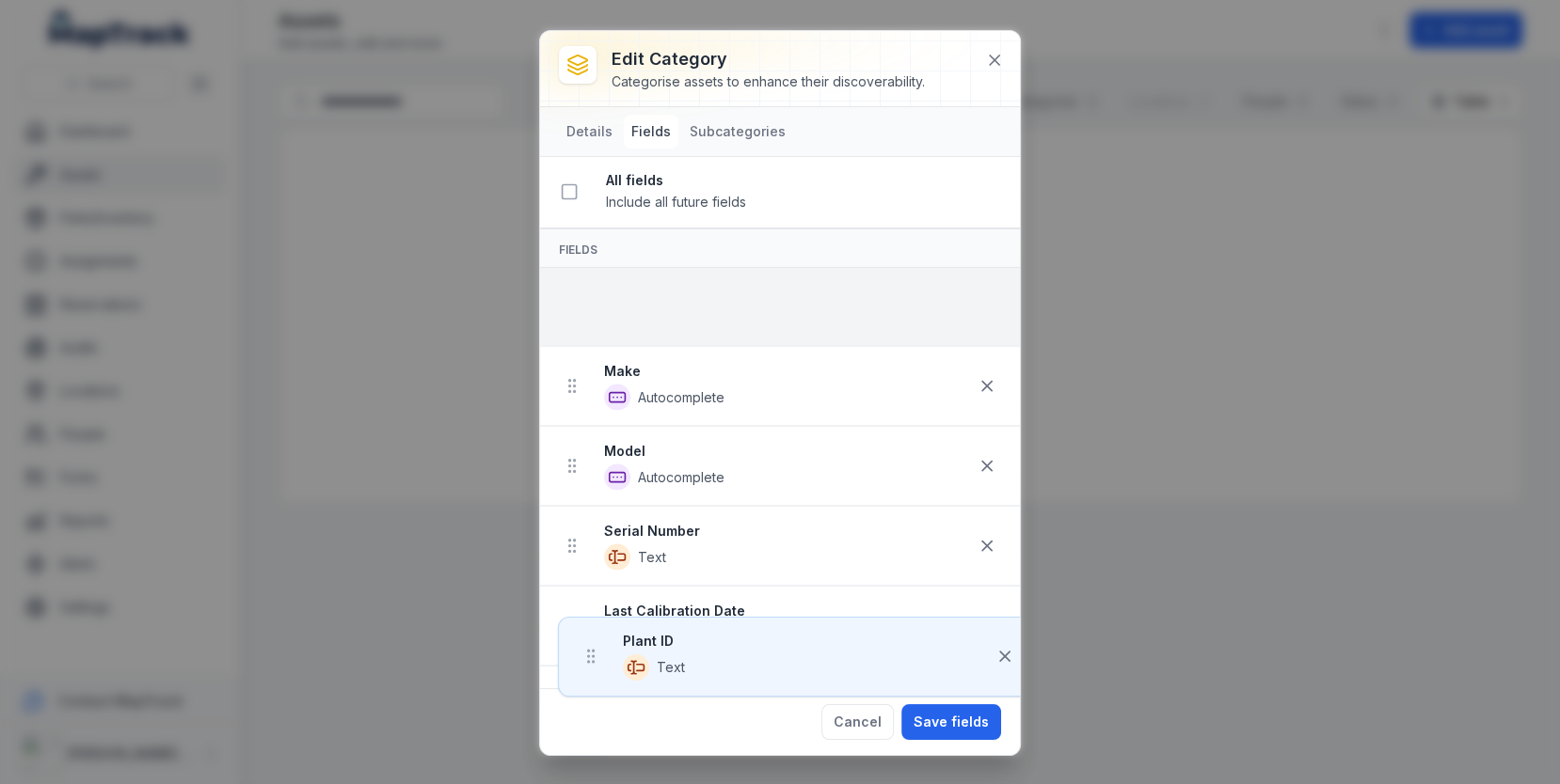
drag, startPoint x: 572, startPoint y: 434, endPoint x: 590, endPoint y: 298, distance: 137.2
click at [590, 298] on ul "Make Autocomplete Model Autocomplete Serial Number Text Last Calibration Date D…" at bounding box center [780, 546] width 480 height 558
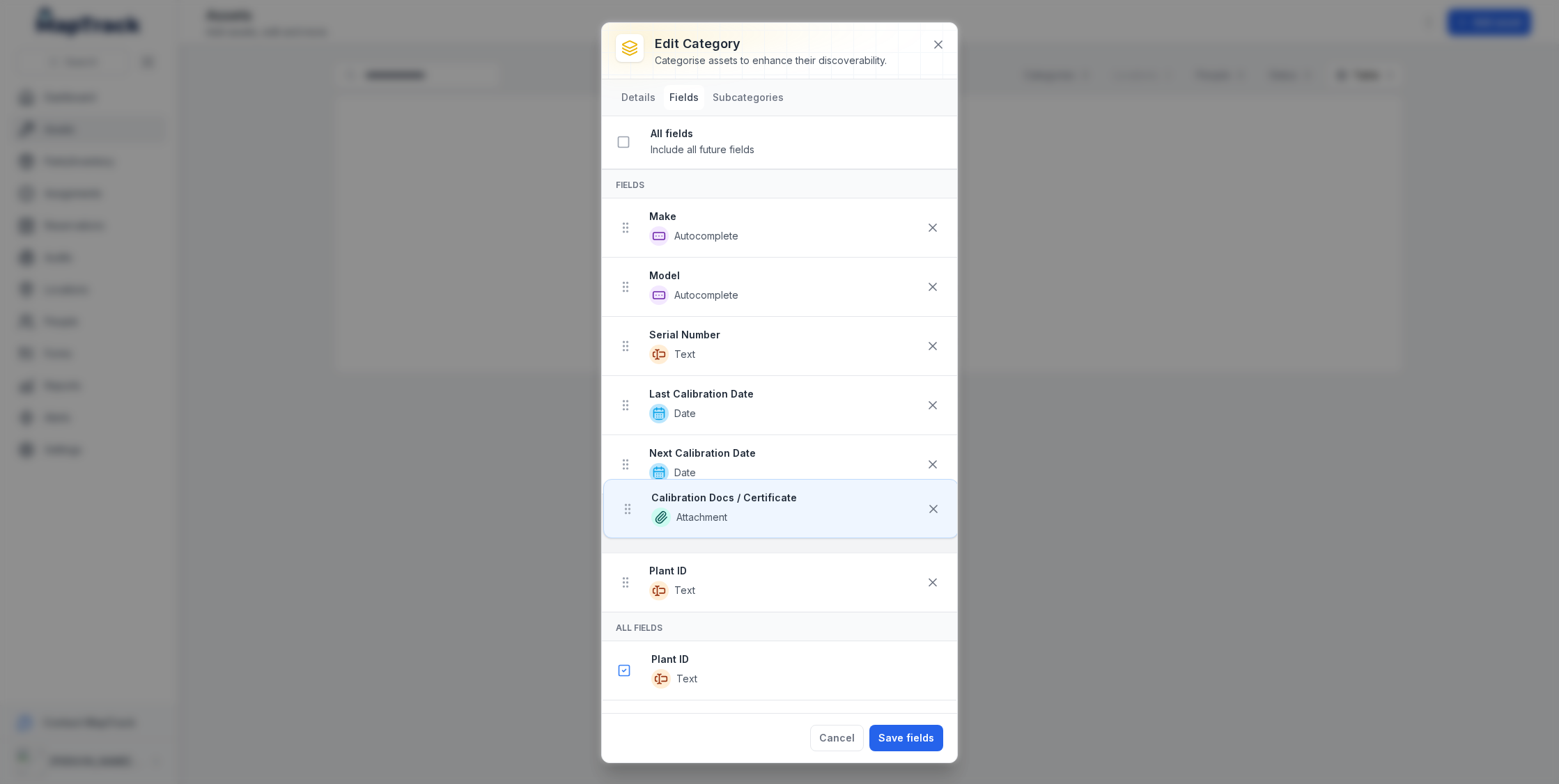
drag, startPoint x: 625, startPoint y: 232, endPoint x: 626, endPoint y: 520, distance: 288.0
click at [626, 520] on ul "Calibration Docs / Certificate Attachment Make Autocomplete Model Autocomplete …" at bounding box center [779, 405] width 356 height 413
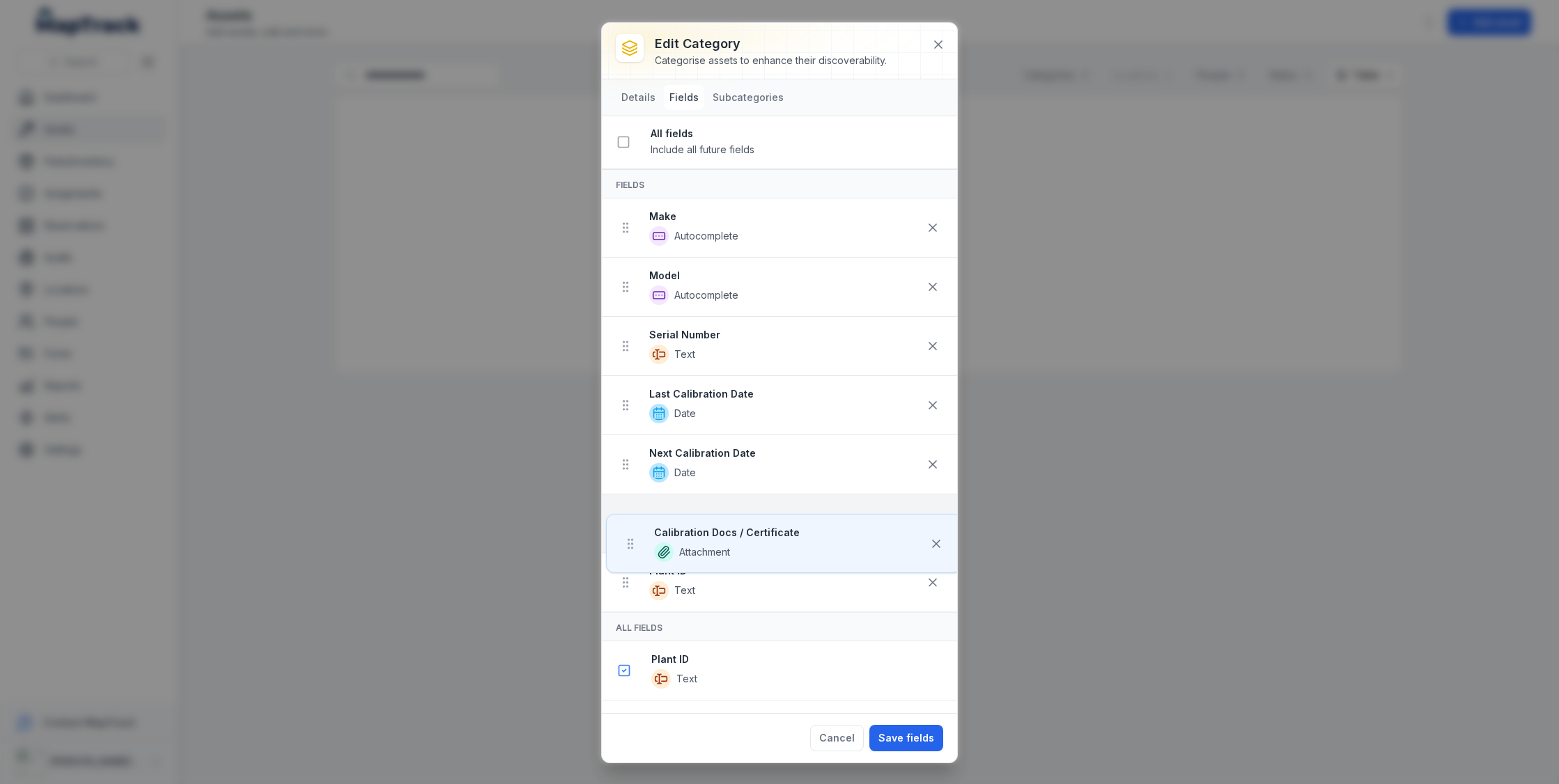
drag, startPoint x: 626, startPoint y: 458, endPoint x: 631, endPoint y: 540, distance: 82.2
click at [631, 540] on ul "Make Autocomplete Model Autocomplete Serial Number Text Last Calibration Date D…" at bounding box center [779, 405] width 356 height 413
drag, startPoint x: 629, startPoint y: 405, endPoint x: 634, endPoint y: 552, distance: 147.1
click at [634, 552] on ul "Make Autocomplete Model Autocomplete Serial Number Text Calibration Docs / Cert…" at bounding box center [779, 405] width 356 height 413
drag, startPoint x: 626, startPoint y: 347, endPoint x: 632, endPoint y: 565, distance: 218.1
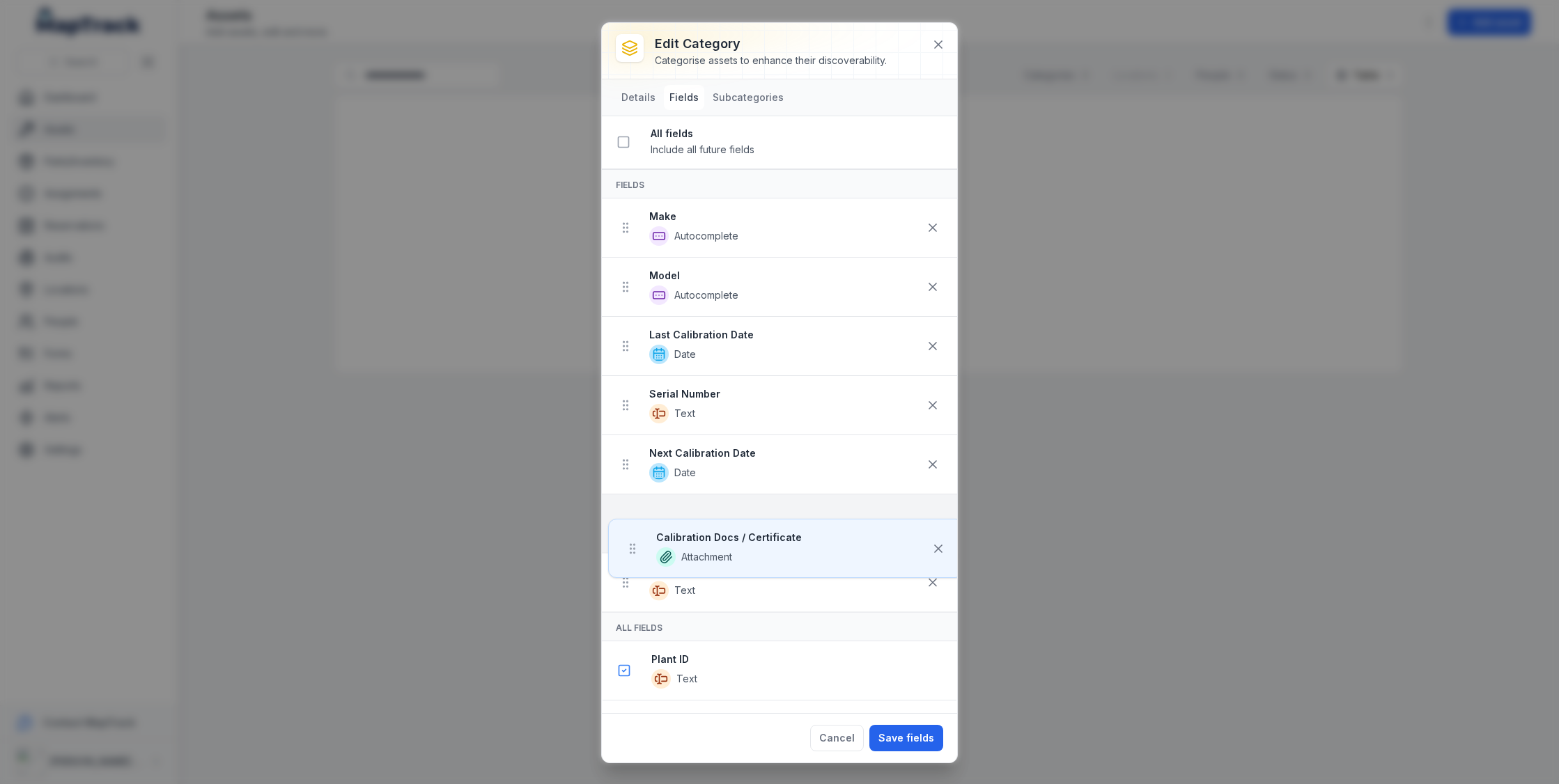
click at [632, 565] on ul "Make Autocomplete Model Autocomplete Calibration Docs / Certificate Attachment …" at bounding box center [779, 405] width 356 height 413
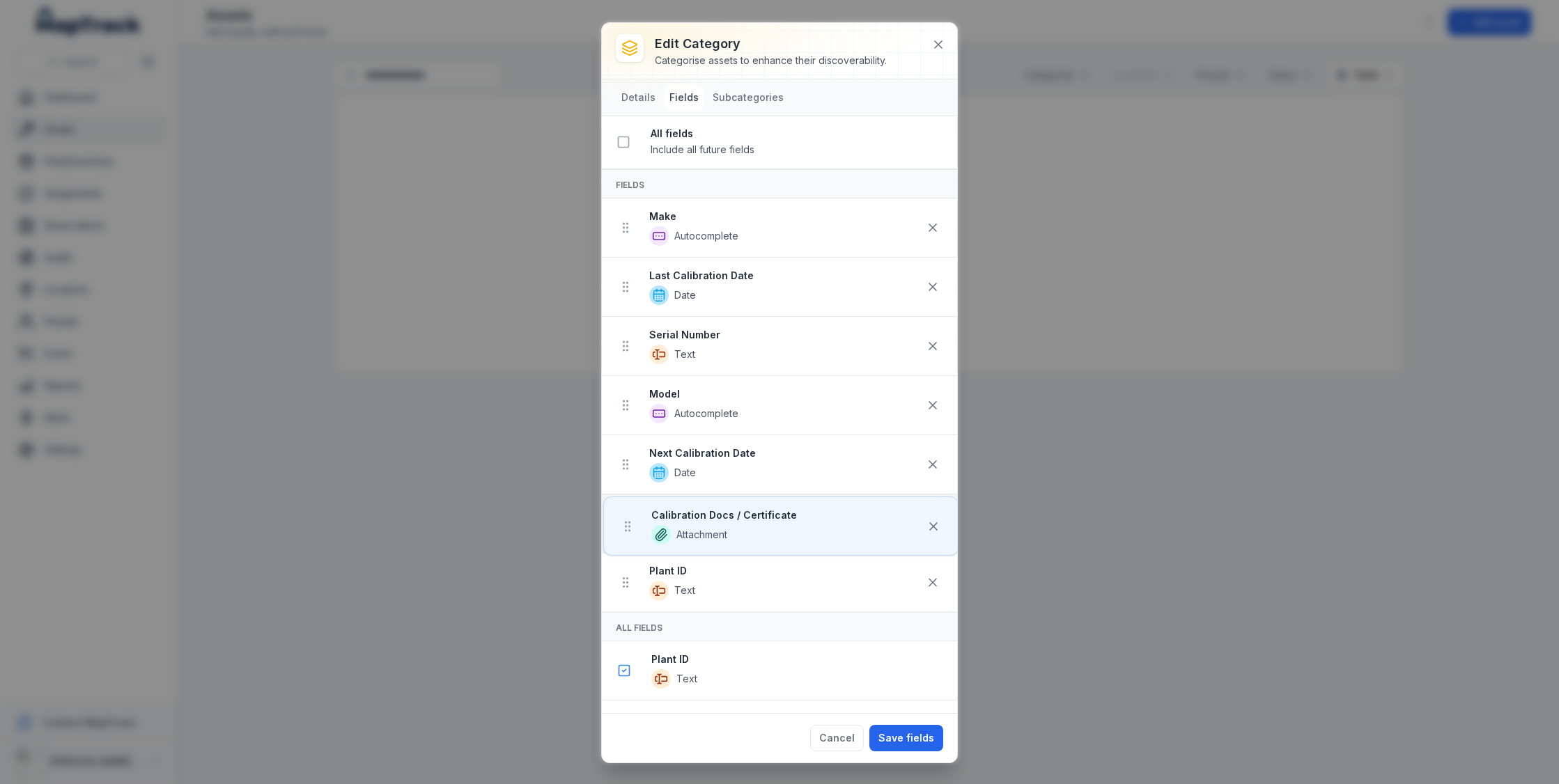
drag, startPoint x: 629, startPoint y: 287, endPoint x: 631, endPoint y: 536, distance: 249.0
click at [631, 536] on ul "Make Autocomplete Calibration Docs / Certificate Attachment Last Calibration Da…" at bounding box center [779, 405] width 356 height 413
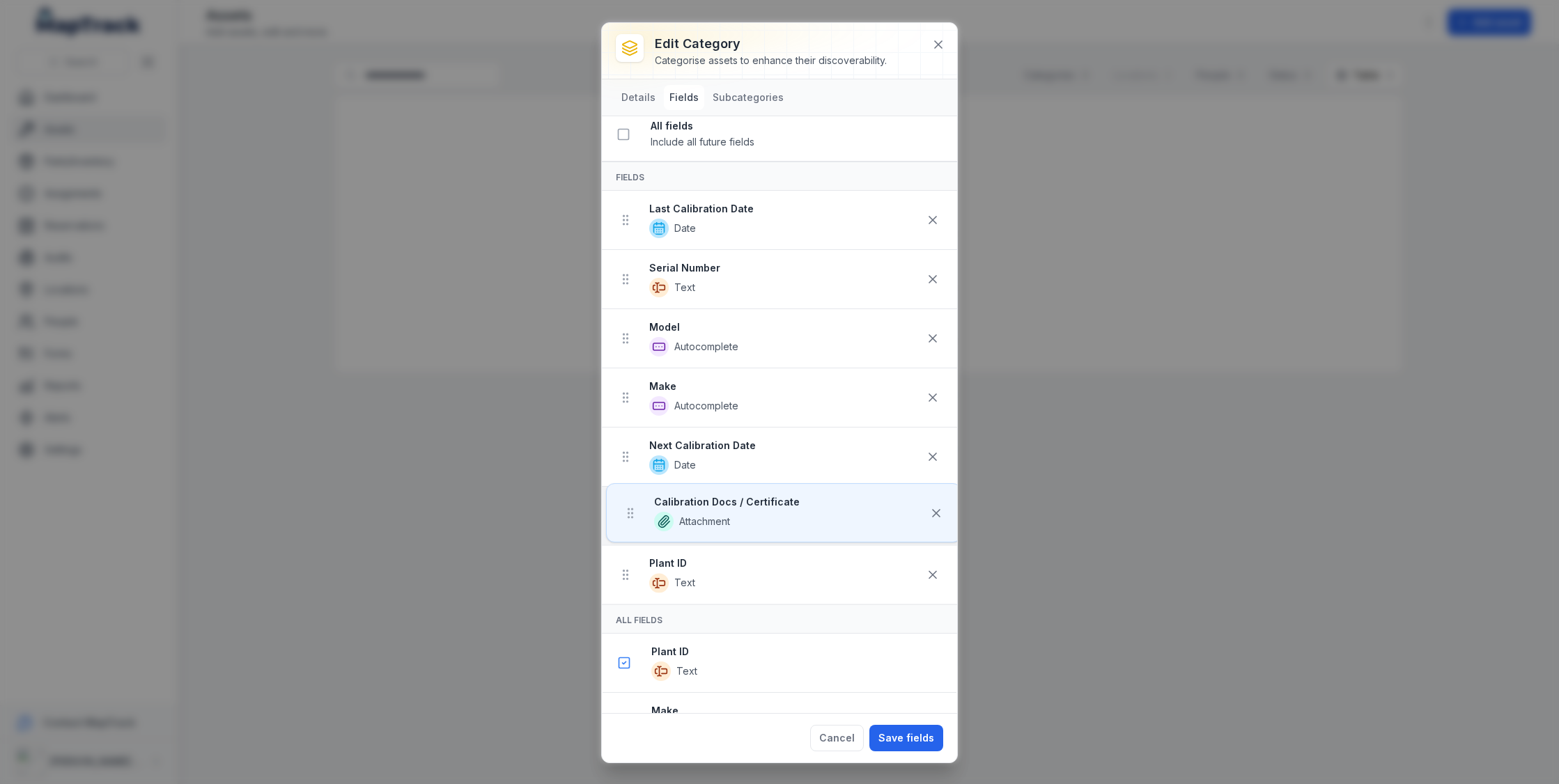
drag, startPoint x: 626, startPoint y: 224, endPoint x: 631, endPoint y: 515, distance: 291.0
click at [631, 514] on ul "Calibration Docs / Certificate Attachment Last Calibration Date Date Serial Num…" at bounding box center [779, 397] width 356 height 413
drag, startPoint x: 629, startPoint y: 218, endPoint x: 640, endPoint y: 531, distance: 313.2
click at [640, 531] on ul "Calibration Docs / Certificate Attachment Last Calibration Date Date Serial Num…" at bounding box center [779, 399] width 356 height 413
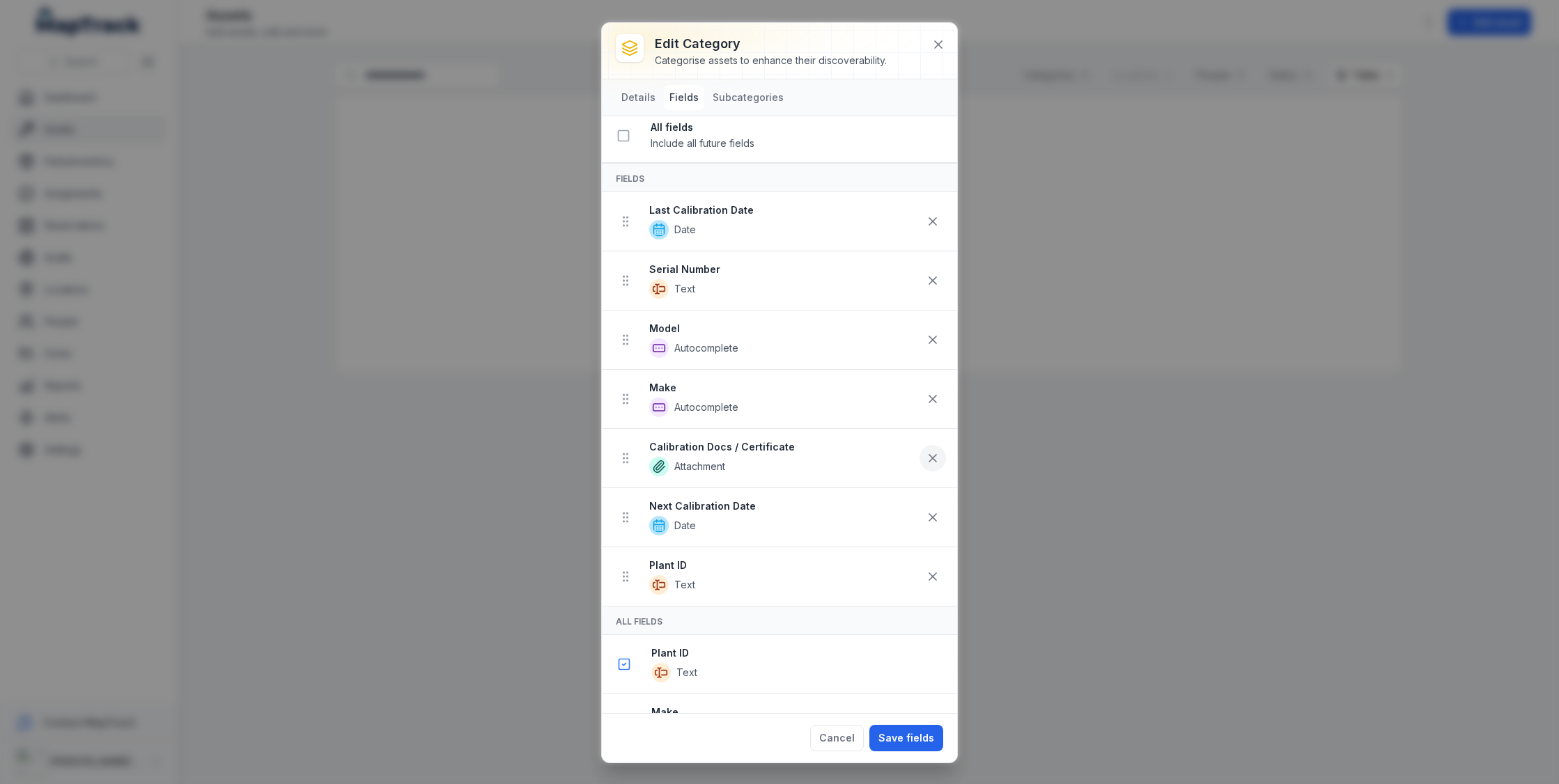
click at [928, 446] on button at bounding box center [933, 458] width 27 height 27
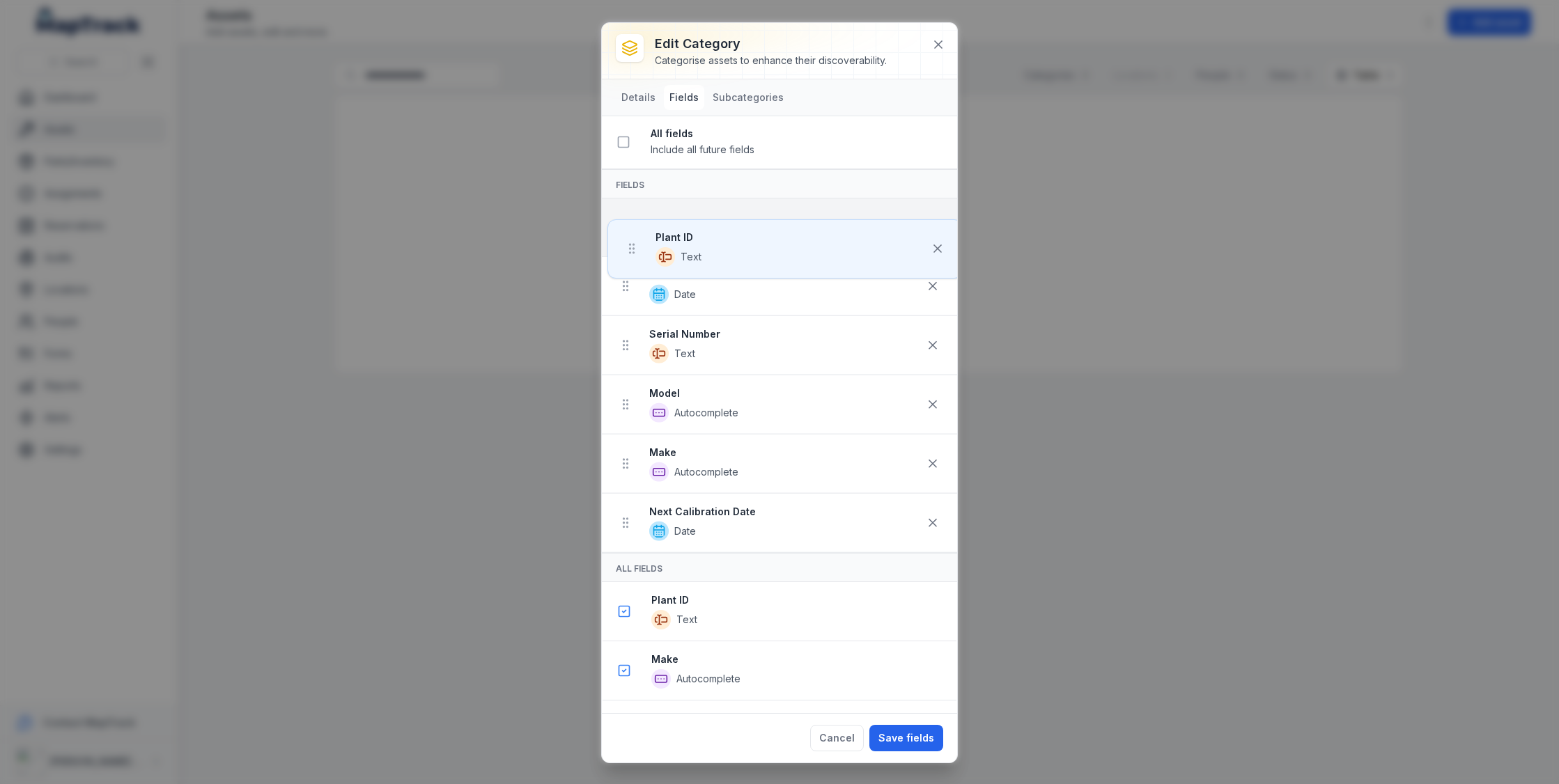
drag, startPoint x: 627, startPoint y: 520, endPoint x: 633, endPoint y: 224, distance: 296.1
click at [633, 224] on ul "Last Calibration Date Date Serial Number Text Model Autocomplete Make Autocompl…" at bounding box center [779, 376] width 356 height 355
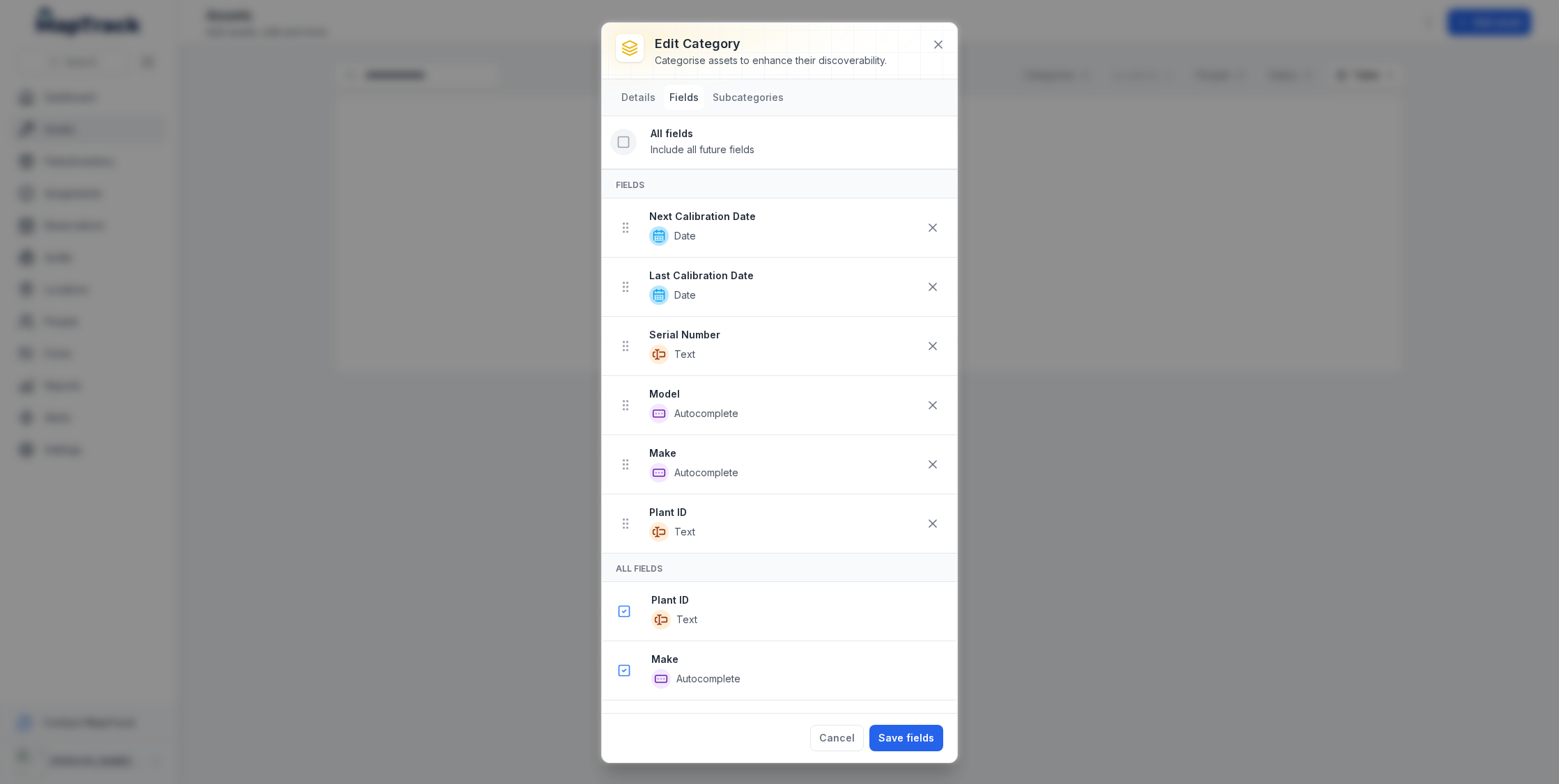
click at [621, 138] on icon at bounding box center [623, 142] width 14 height 14
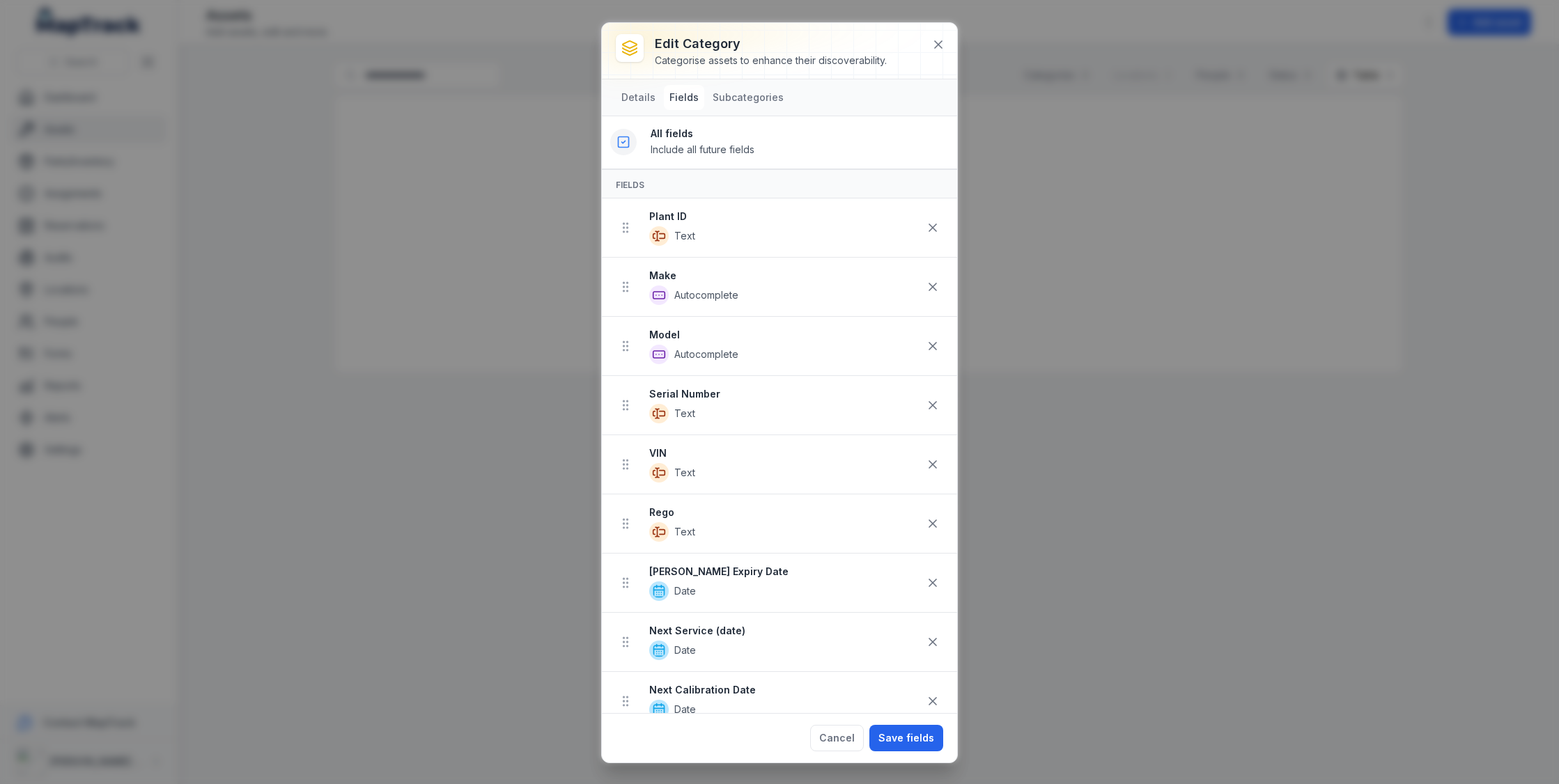
scroll to position [15, 0]
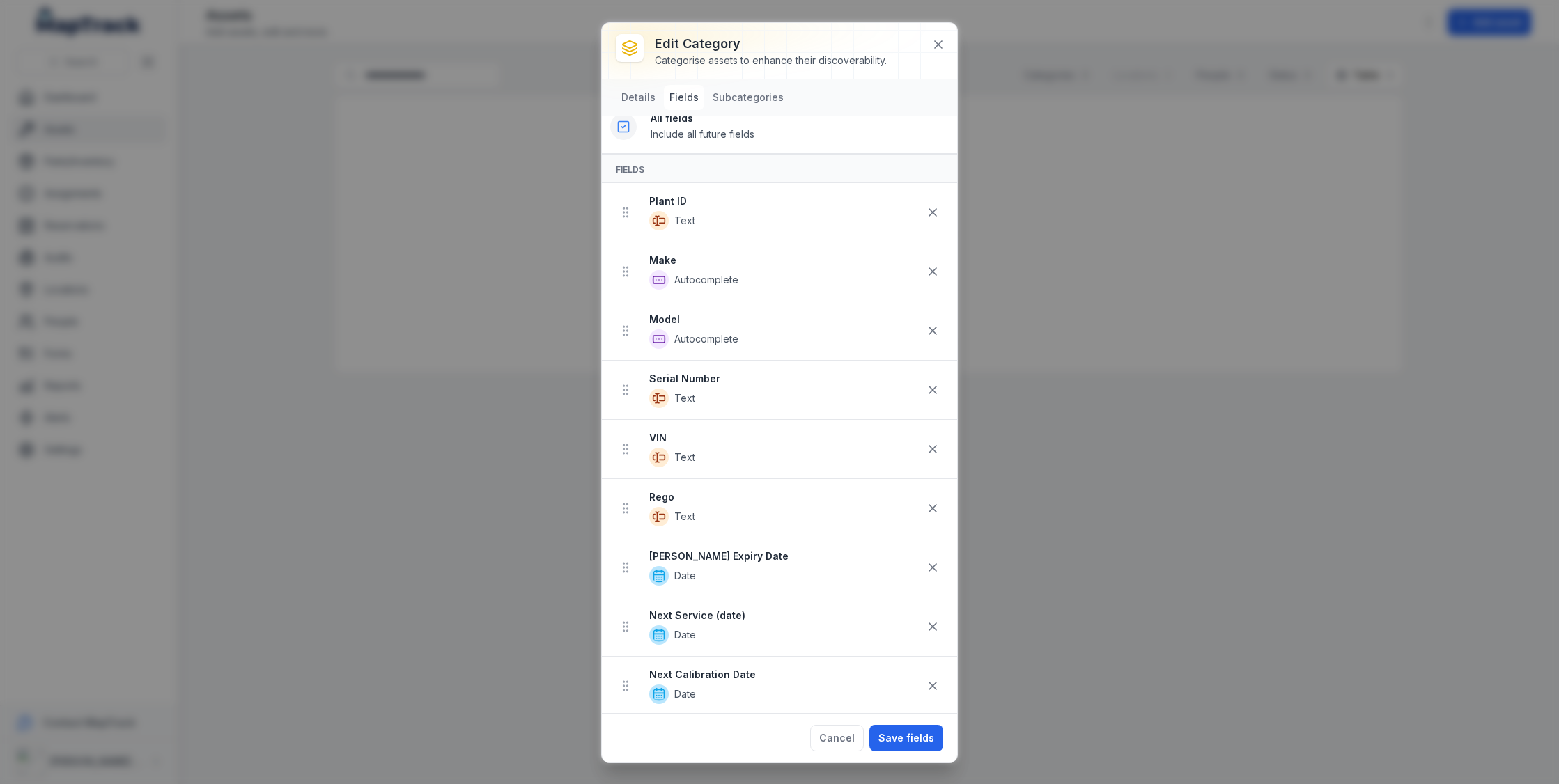
click at [683, 202] on strong "Plant ID" at bounding box center [784, 201] width 270 height 14
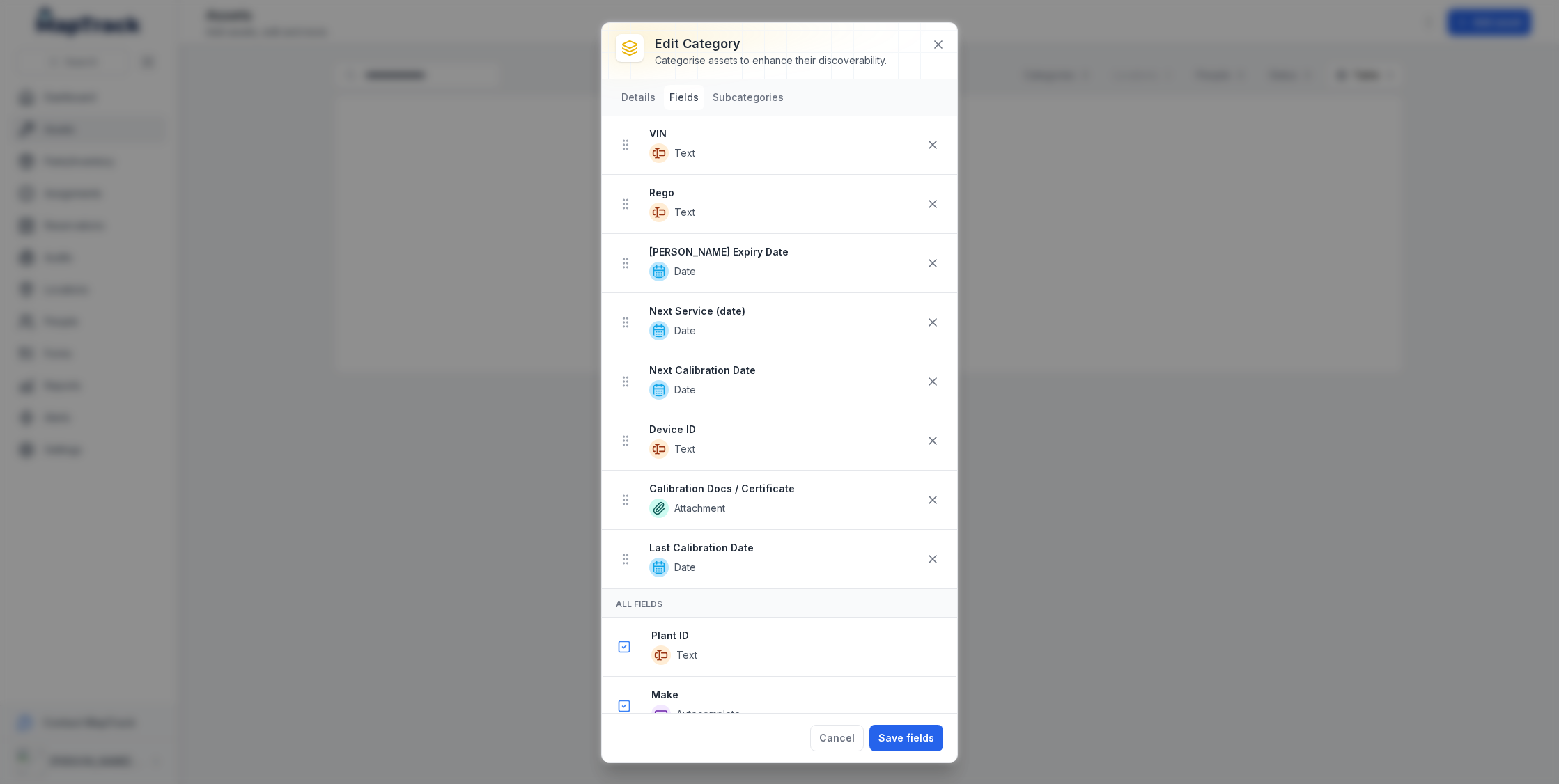
scroll to position [109, 0]
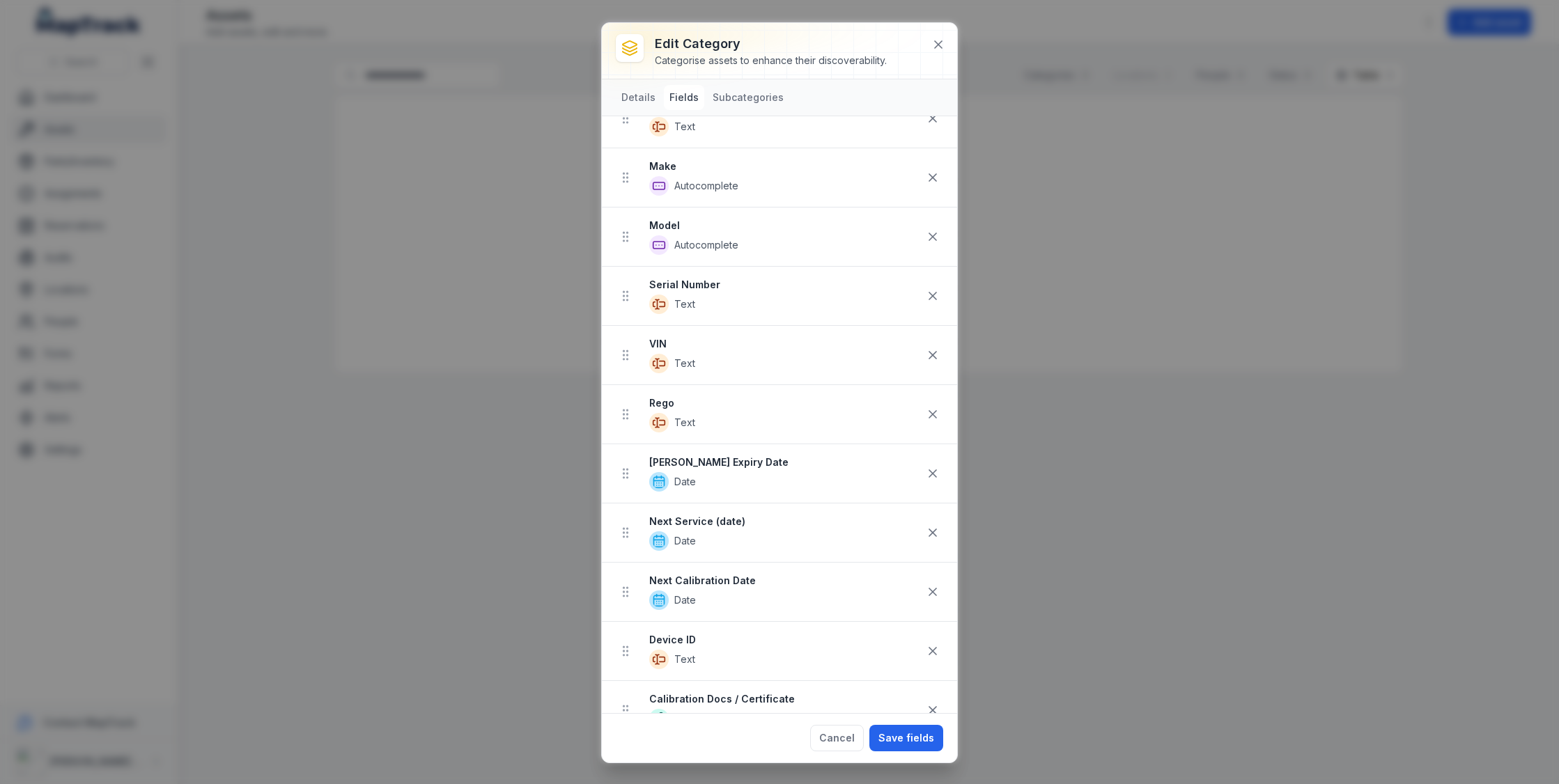
click at [707, 285] on strong "Serial Number" at bounding box center [784, 284] width 270 height 14
click at [672, 332] on li "VIN Text" at bounding box center [779, 355] width 356 height 60
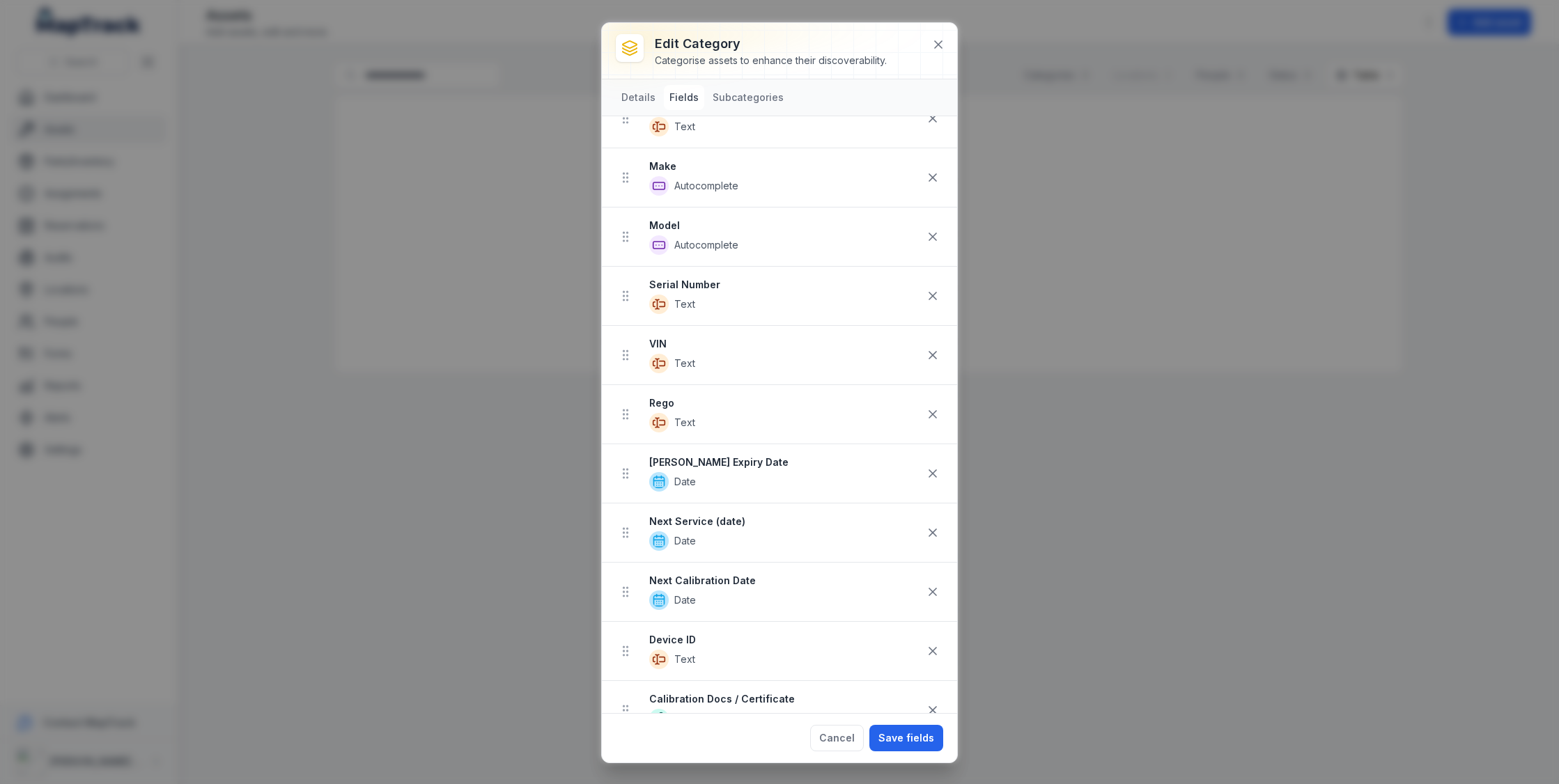
click at [736, 338] on strong "VIN" at bounding box center [784, 344] width 270 height 14
click at [931, 416] on icon at bounding box center [933, 414] width 14 height 14
click at [934, 580] on icon at bounding box center [933, 651] width 7 height 7
click at [934, 535] on icon at bounding box center [933, 531] width 14 height 14
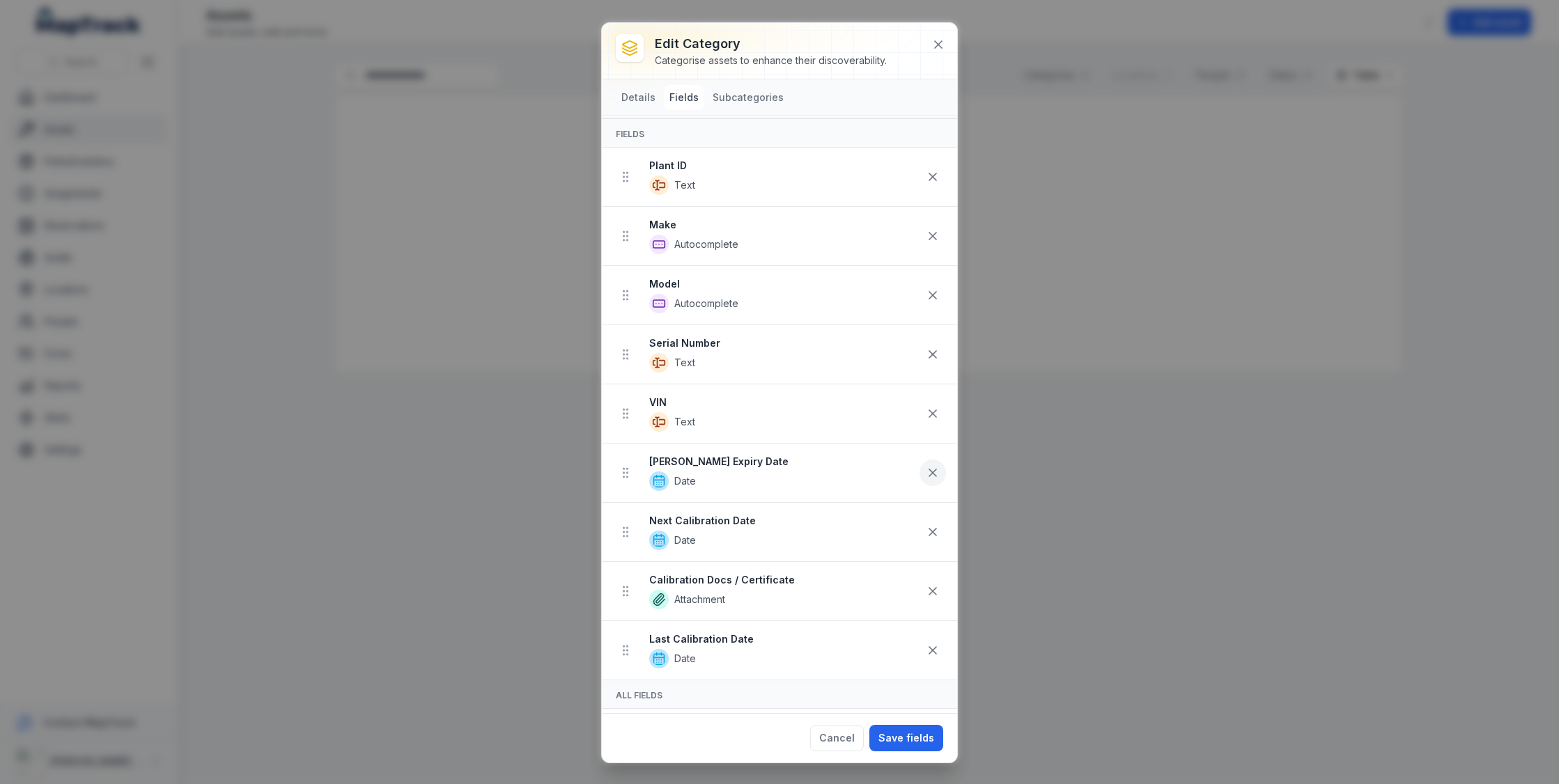
click at [936, 473] on icon at bounding box center [933, 473] width 7 height 7
click at [939, 418] on button at bounding box center [933, 413] width 27 height 27
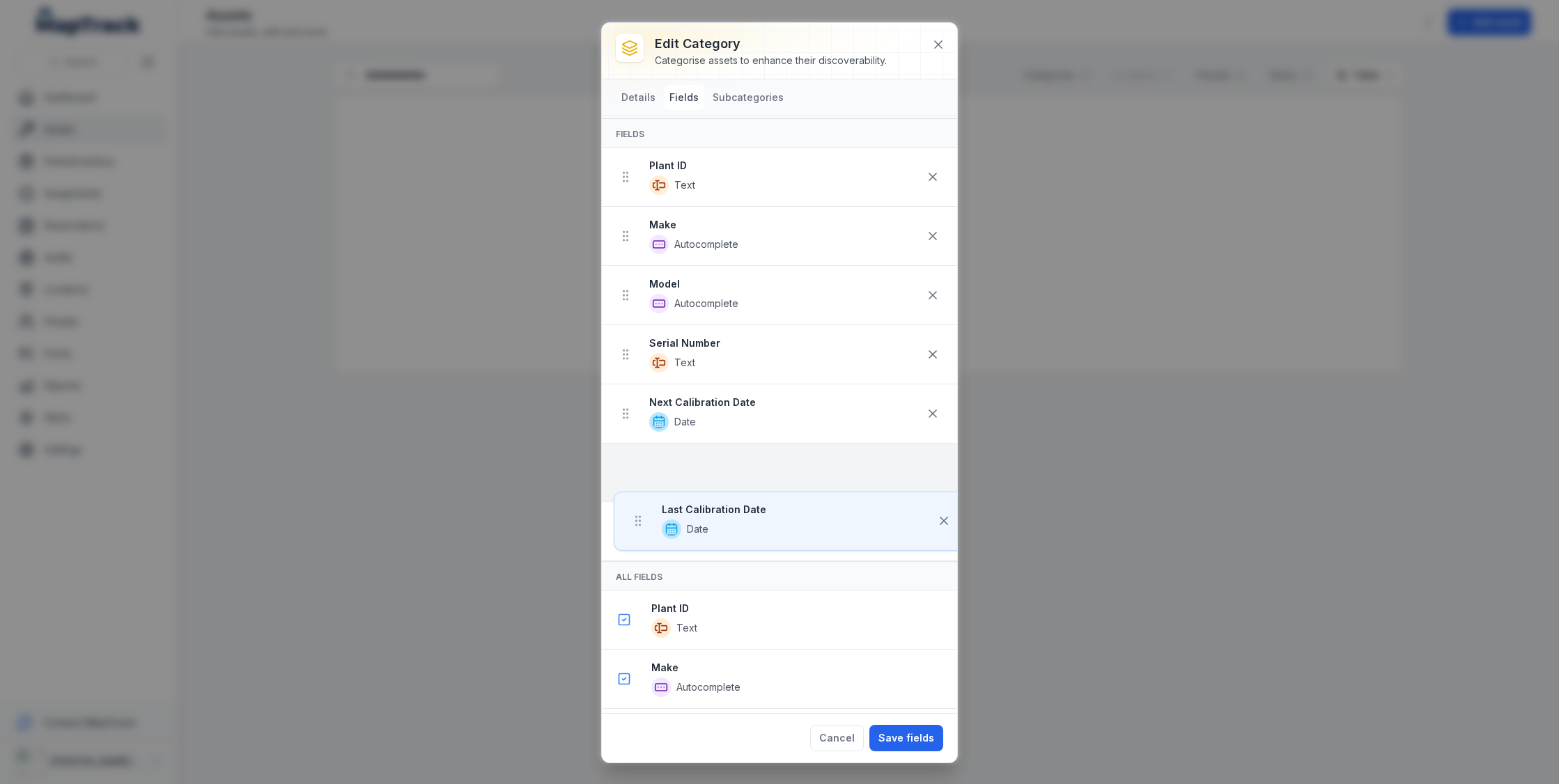
drag, startPoint x: 622, startPoint y: 537, endPoint x: 634, endPoint y: 471, distance: 67.1
click at [634, 471] on ul "Plant ID Text Make Autocomplete Model Autocomplete Serial Number Text Next Cali…" at bounding box center [779, 354] width 356 height 413
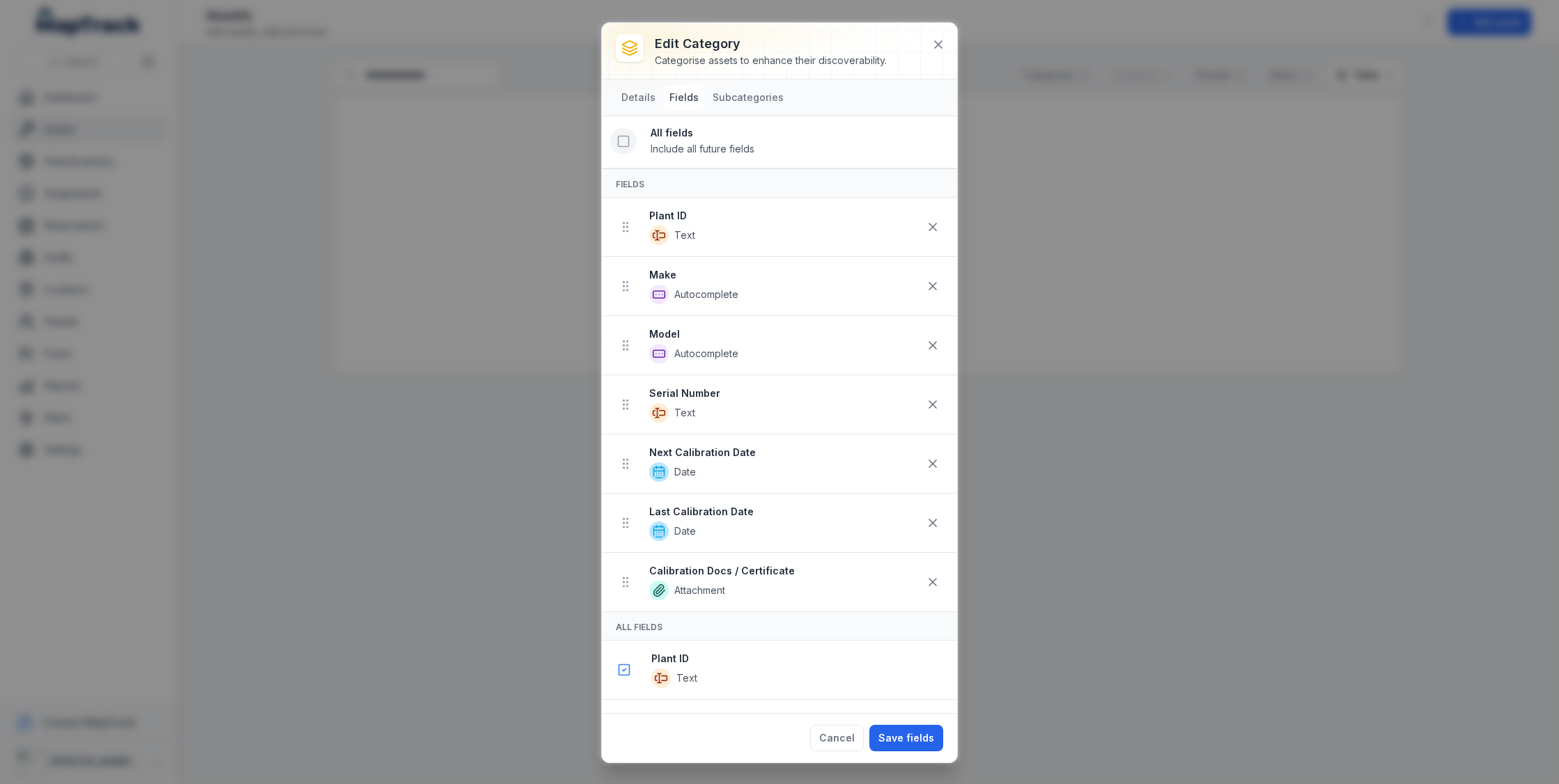
scroll to position [0, 0]
click at [911, 580] on button "Save fields" at bounding box center [907, 738] width 74 height 27
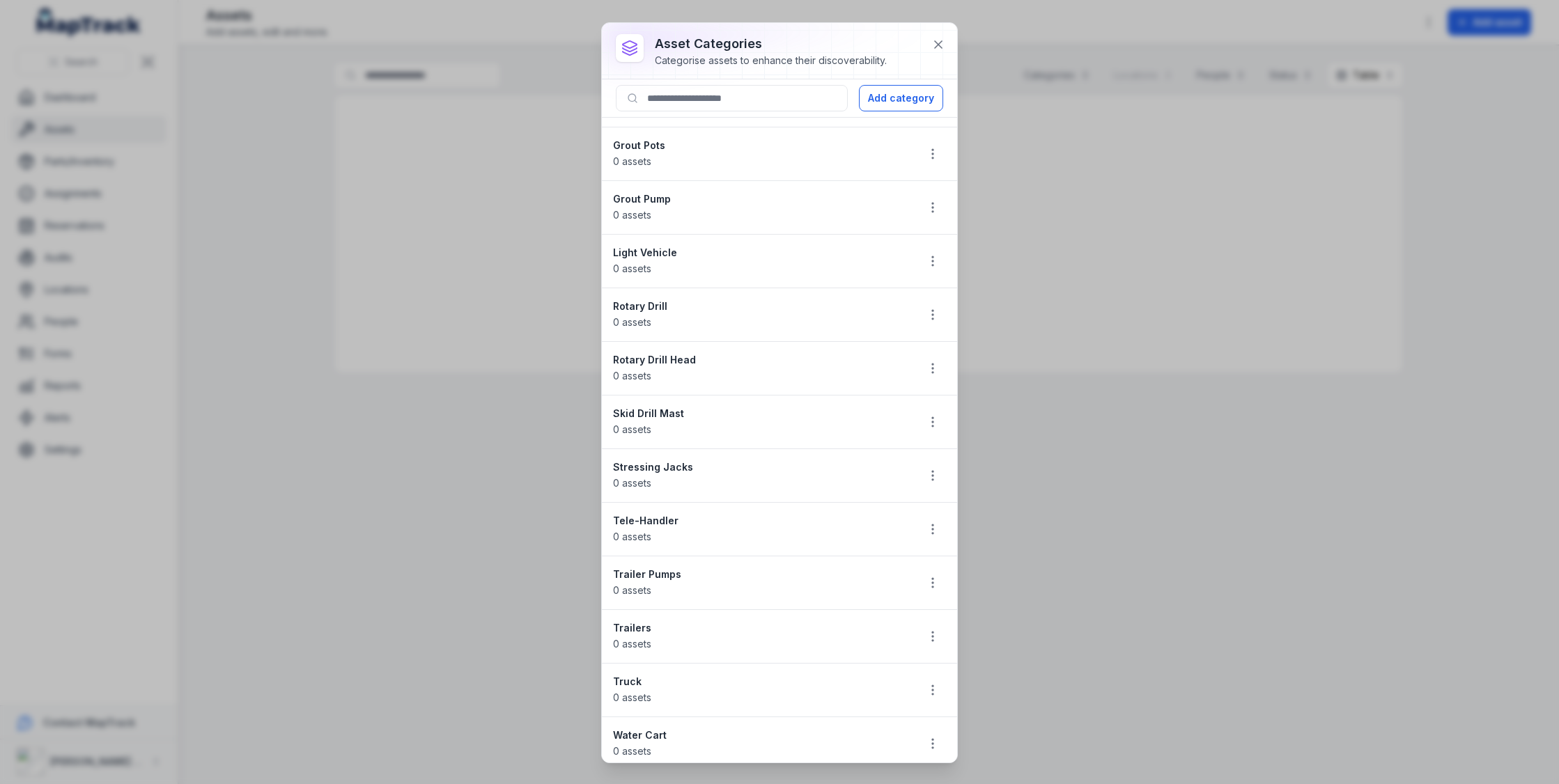
click at [535, 191] on div "asset categories Categorise assets to enhance their discoverability. Add catego…" at bounding box center [779, 392] width 1559 height 784
click at [951, 38] on div at bounding box center [779, 51] width 356 height 56
click at [949, 38] on button at bounding box center [938, 44] width 27 height 27
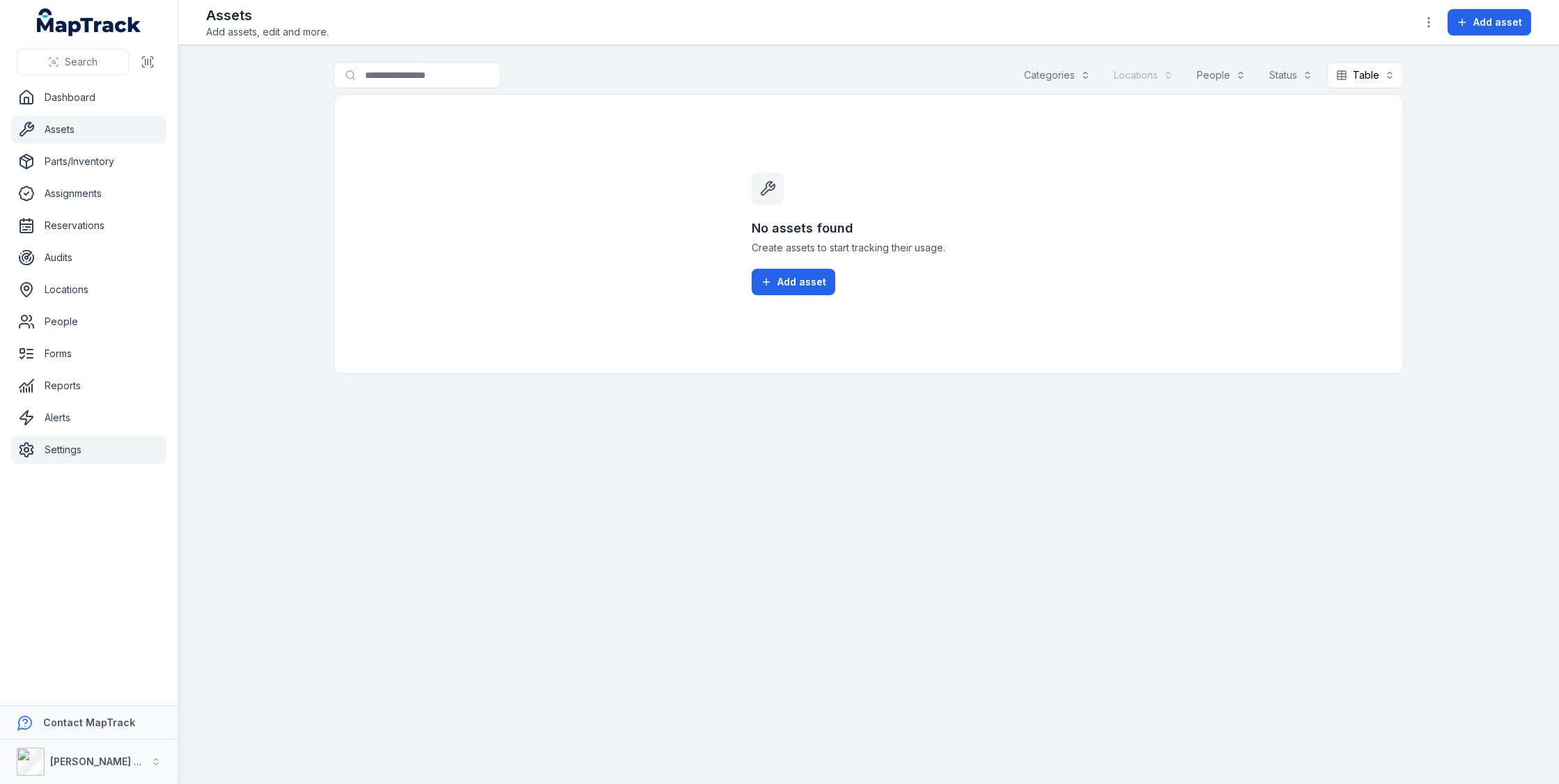
click at [113, 442] on link "Settings" at bounding box center [88, 450] width 156 height 28
click at [405, 374] on main "Search for assets Categories Locations People Status Table ***** No assets foun…" at bounding box center [868, 415] width 1381 height 739
